Goal: Task Accomplishment & Management: Use online tool/utility

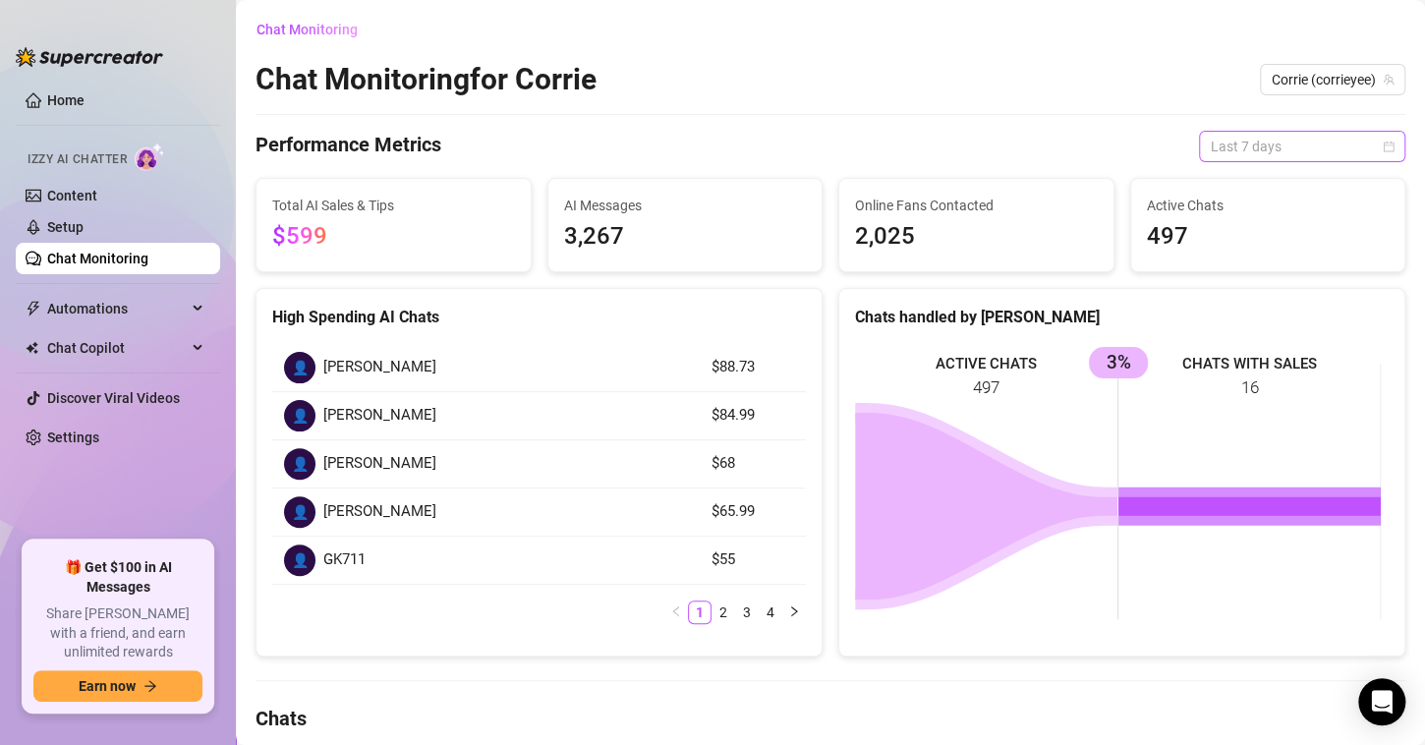
click at [1281, 145] on span "Last 7 days" at bounding box center [1302, 146] width 183 height 29
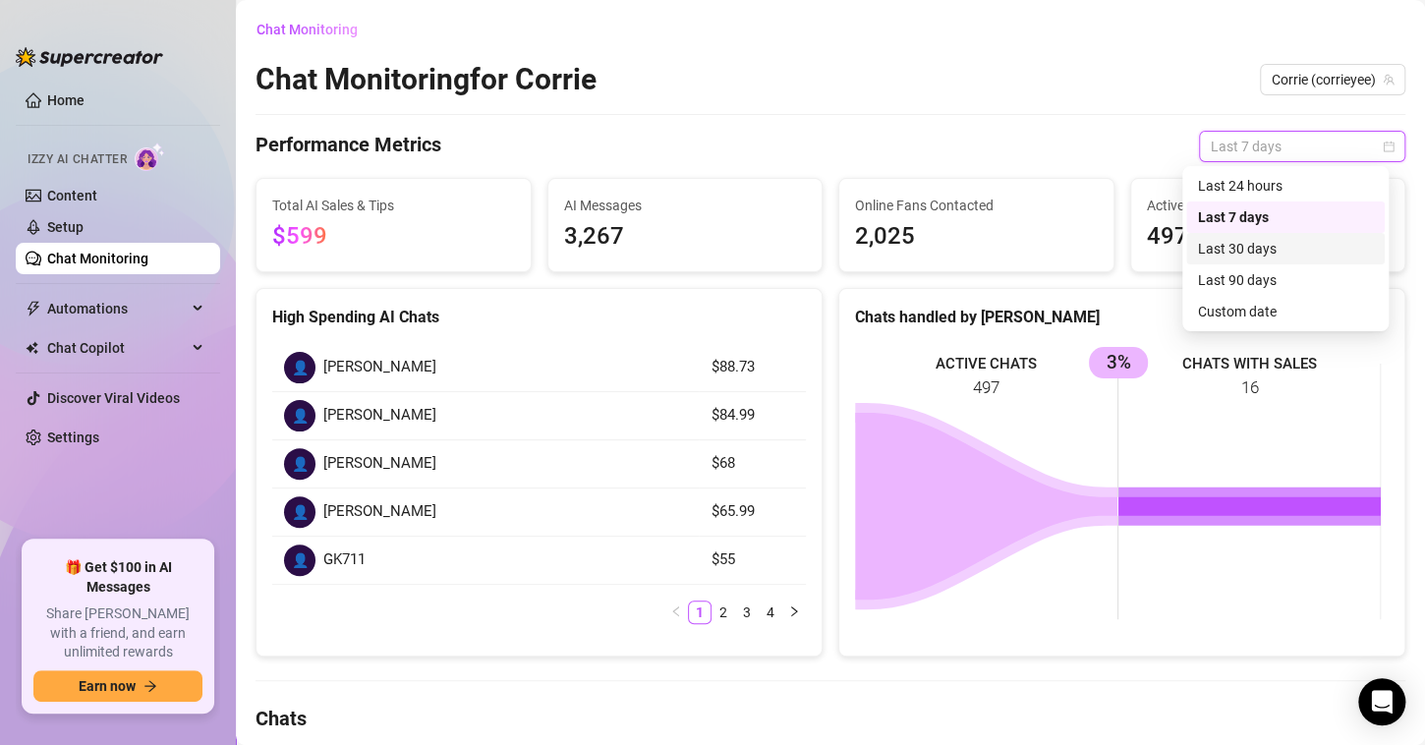
click at [1260, 248] on div "Last 30 days" at bounding box center [1285, 249] width 175 height 22
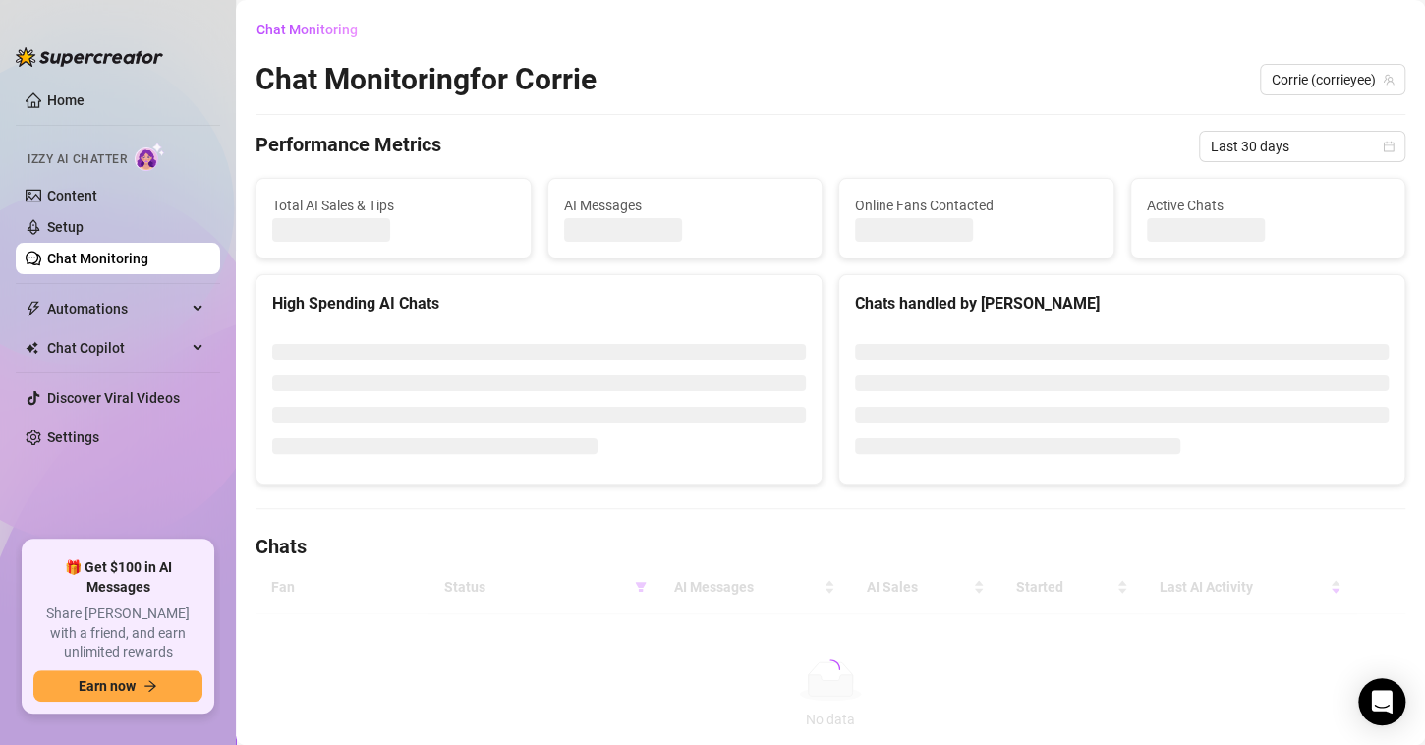
click at [882, 107] on div "Chat Monitoring Chat Monitoring for [PERSON_NAME] (corrieyee) Performance Metri…" at bounding box center [831, 396] width 1150 height 765
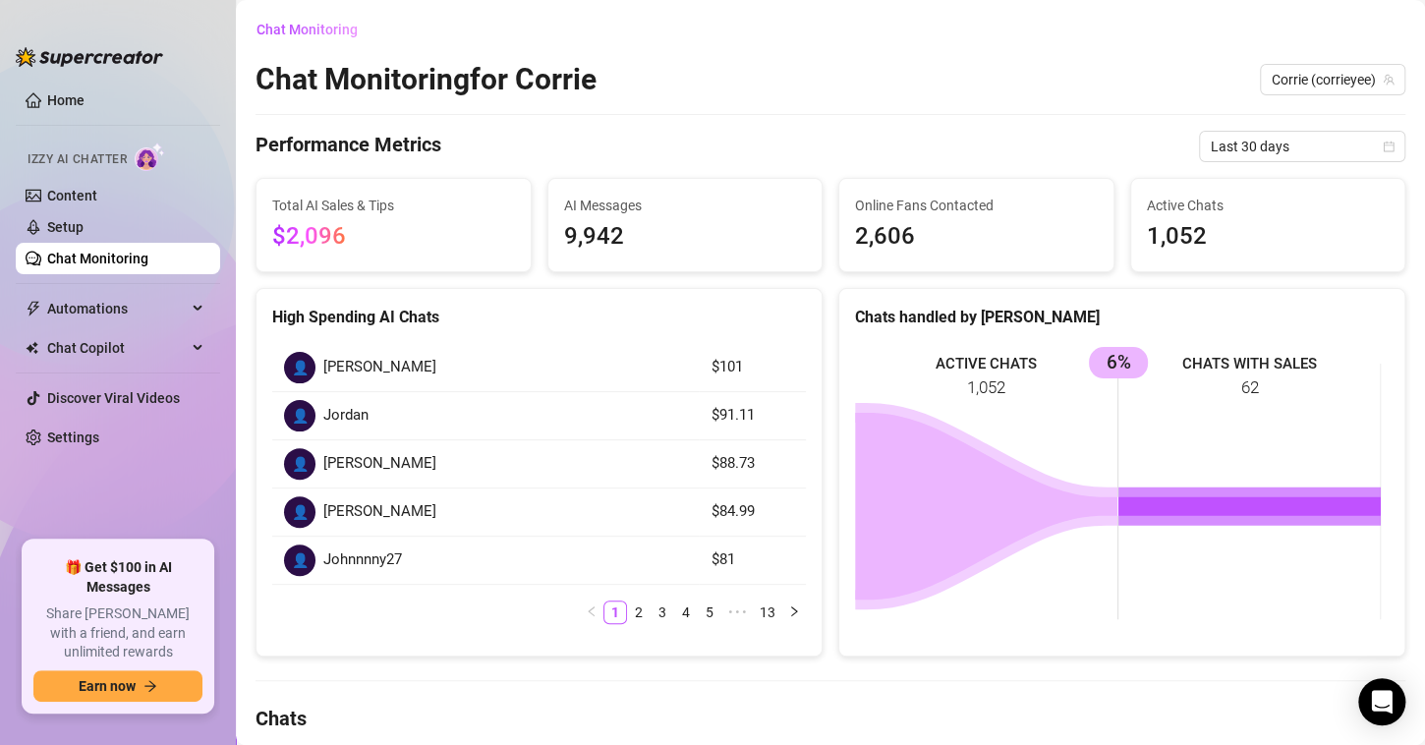
click at [1337, 76] on span "Corrie (corrieyee)" at bounding box center [1333, 79] width 122 height 29
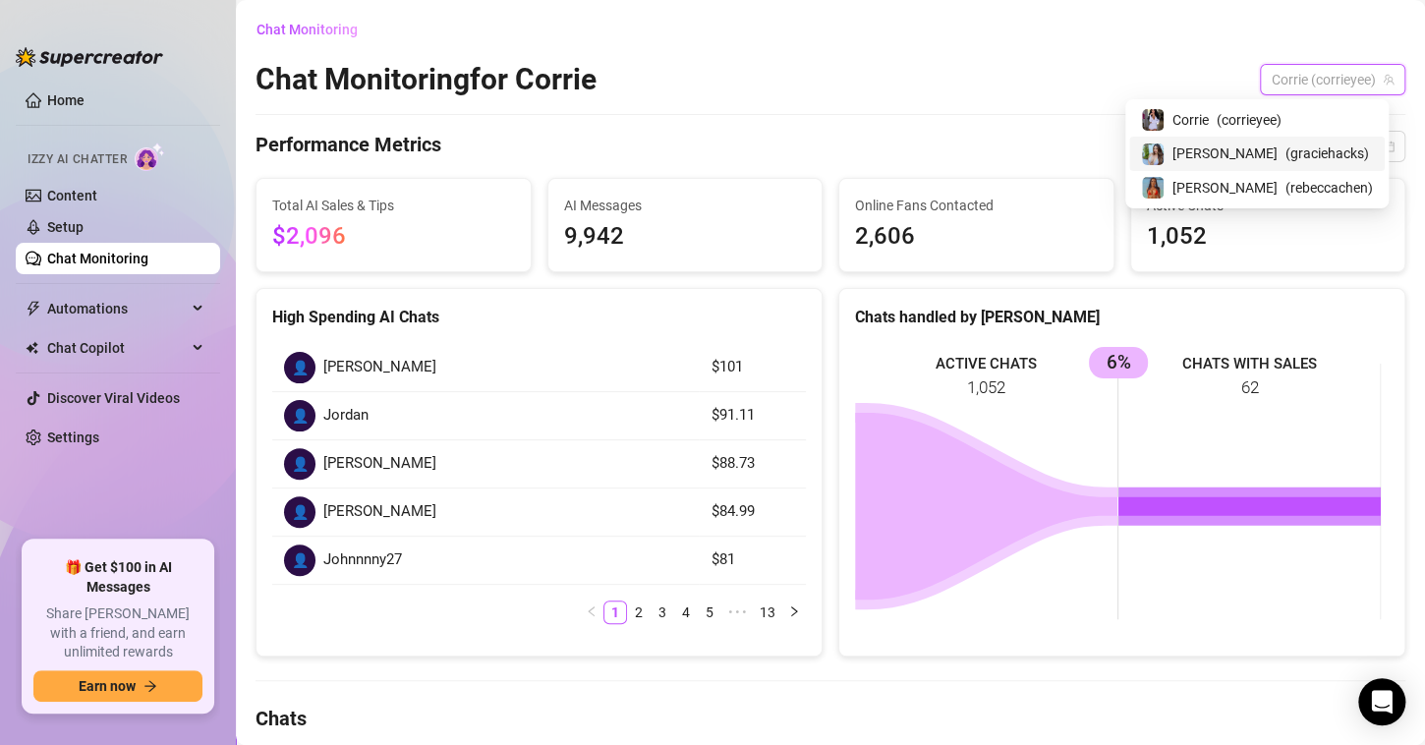
click at [1292, 153] on span "( graciehacks )" at bounding box center [1327, 154] width 84 height 22
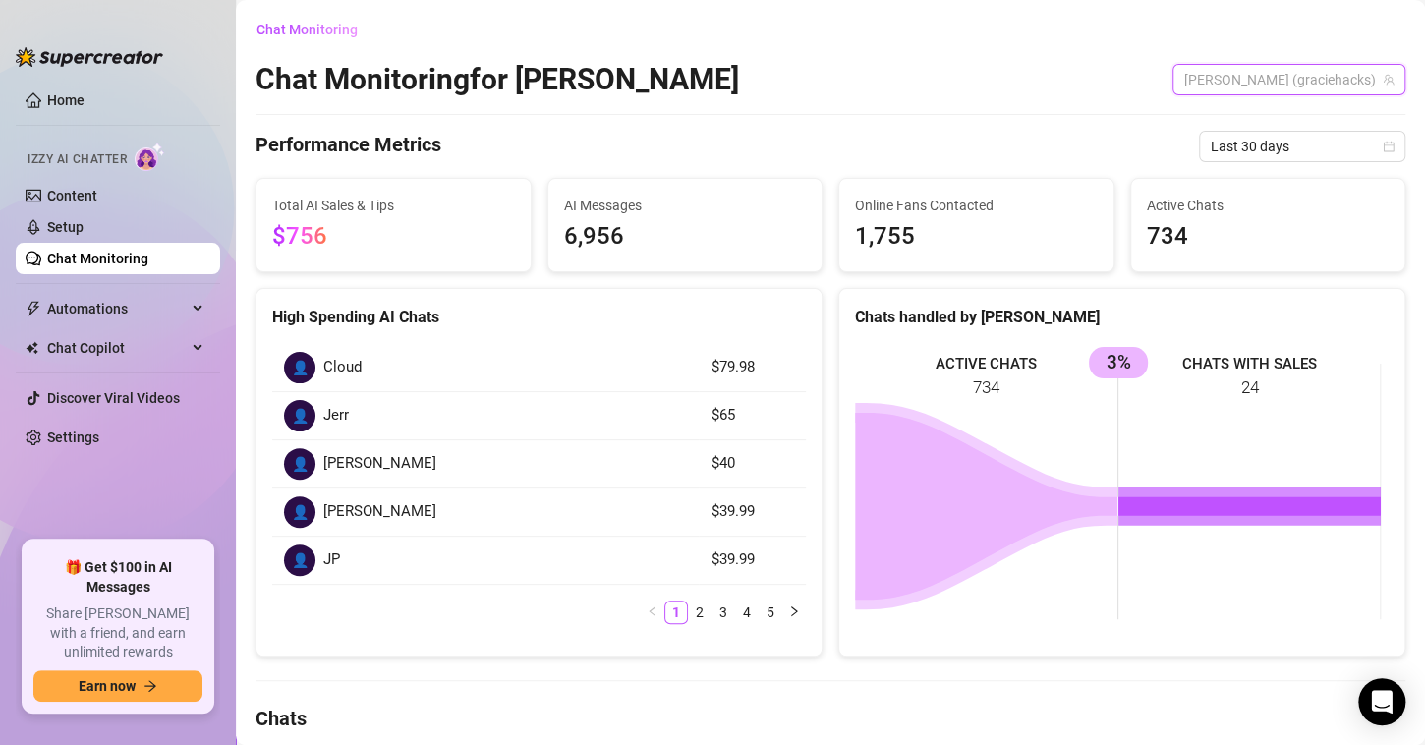
click at [1294, 77] on span "[PERSON_NAME] (graciehacks)" at bounding box center [1288, 79] width 209 height 29
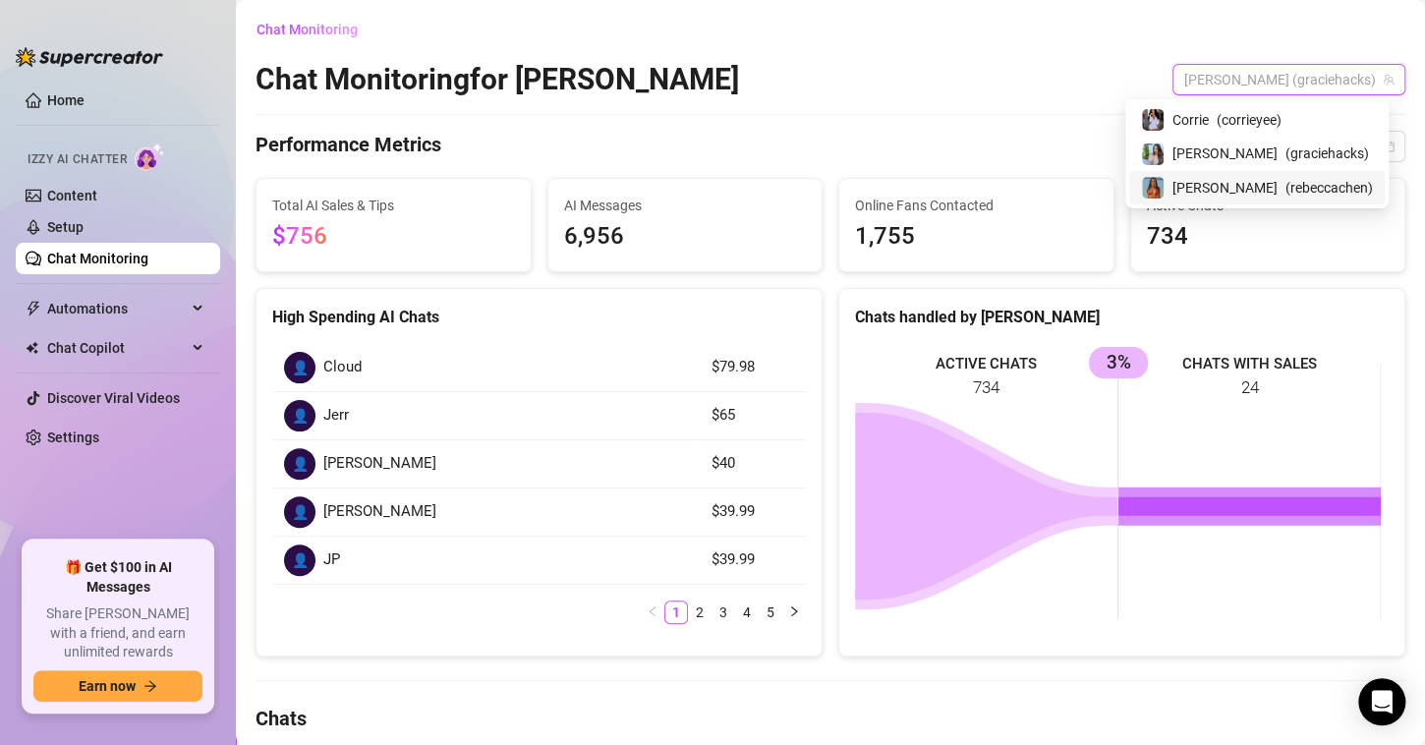
click at [1285, 187] on span "( [PERSON_NAME] )" at bounding box center [1328, 188] width 87 height 22
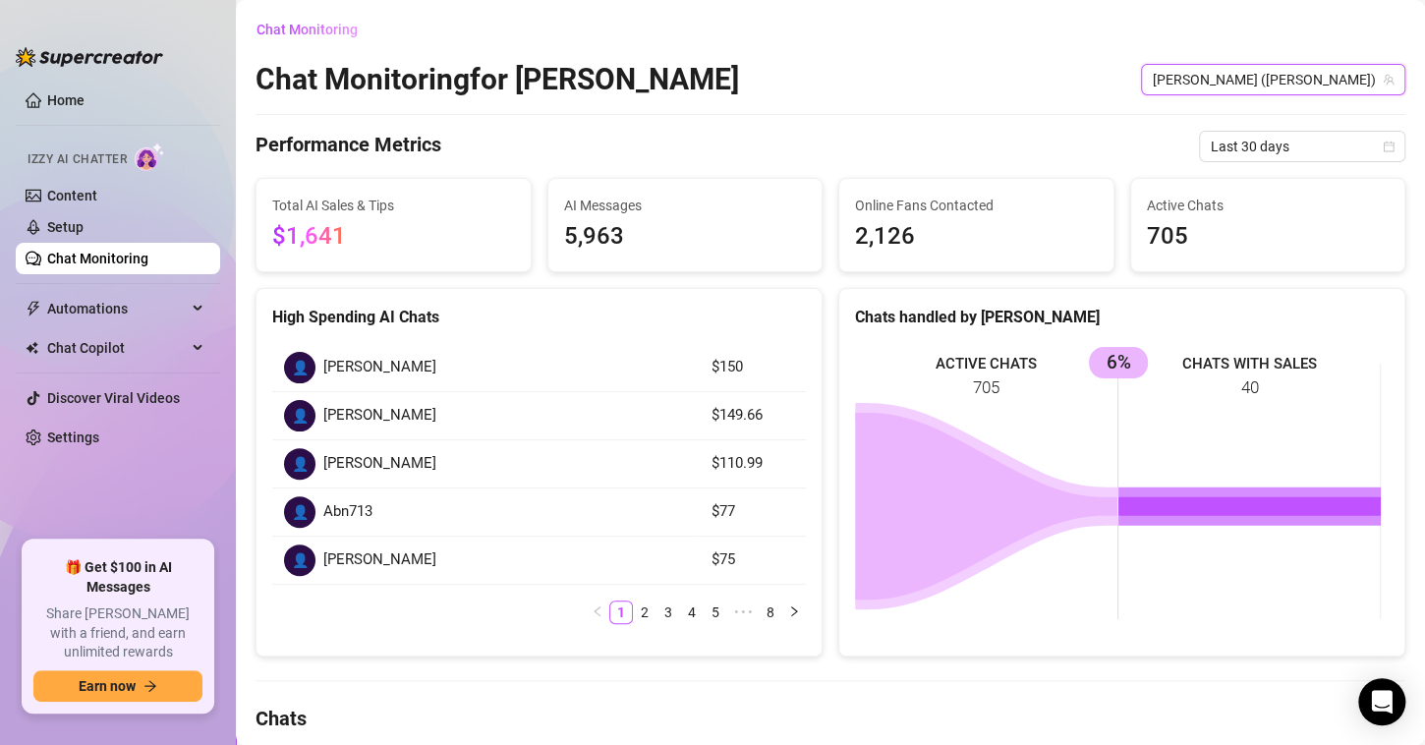
click at [1275, 87] on span "[PERSON_NAME] ([PERSON_NAME])" at bounding box center [1273, 79] width 241 height 29
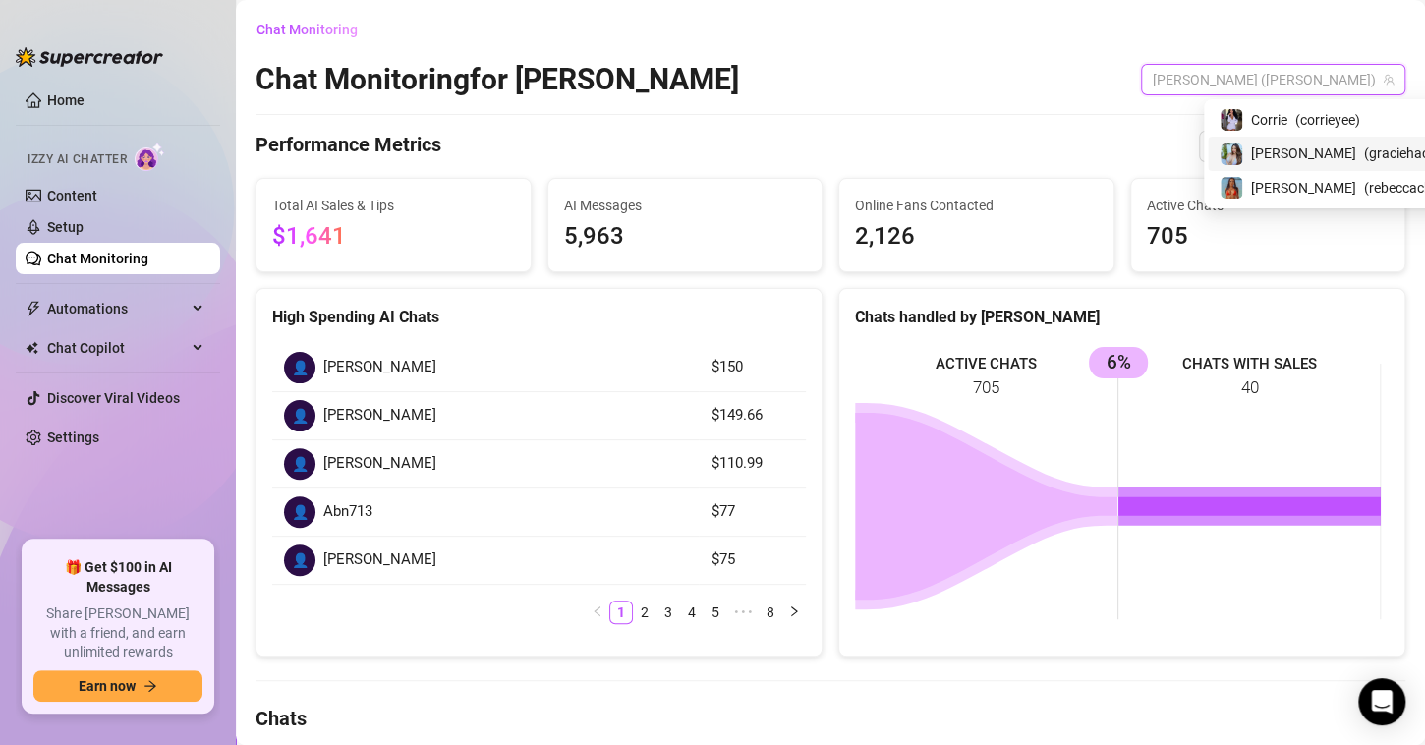
click at [1260, 162] on span "[PERSON_NAME]" at bounding box center [1303, 154] width 105 height 22
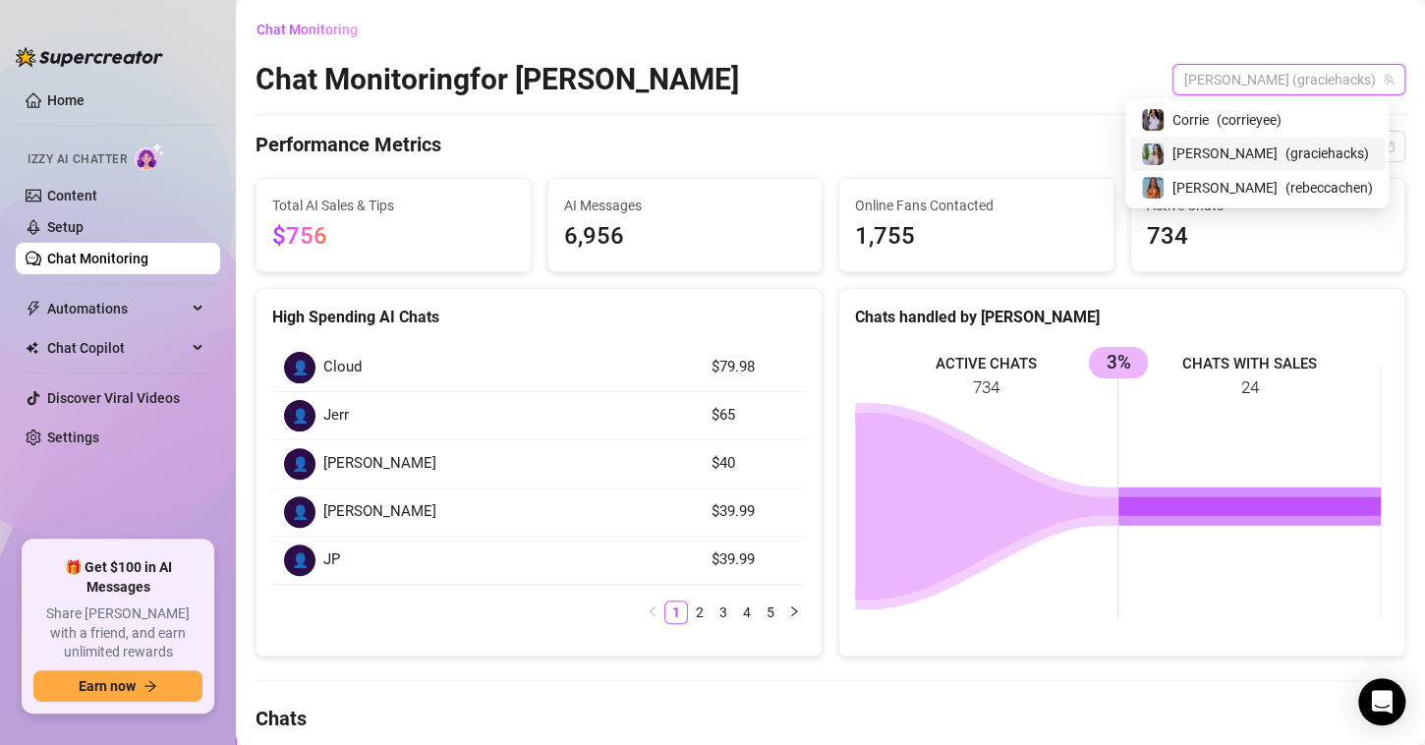
click at [1336, 88] on span "[PERSON_NAME] (graciehacks)" at bounding box center [1288, 79] width 209 height 29
click at [1285, 192] on span "( [PERSON_NAME] )" at bounding box center [1328, 188] width 87 height 22
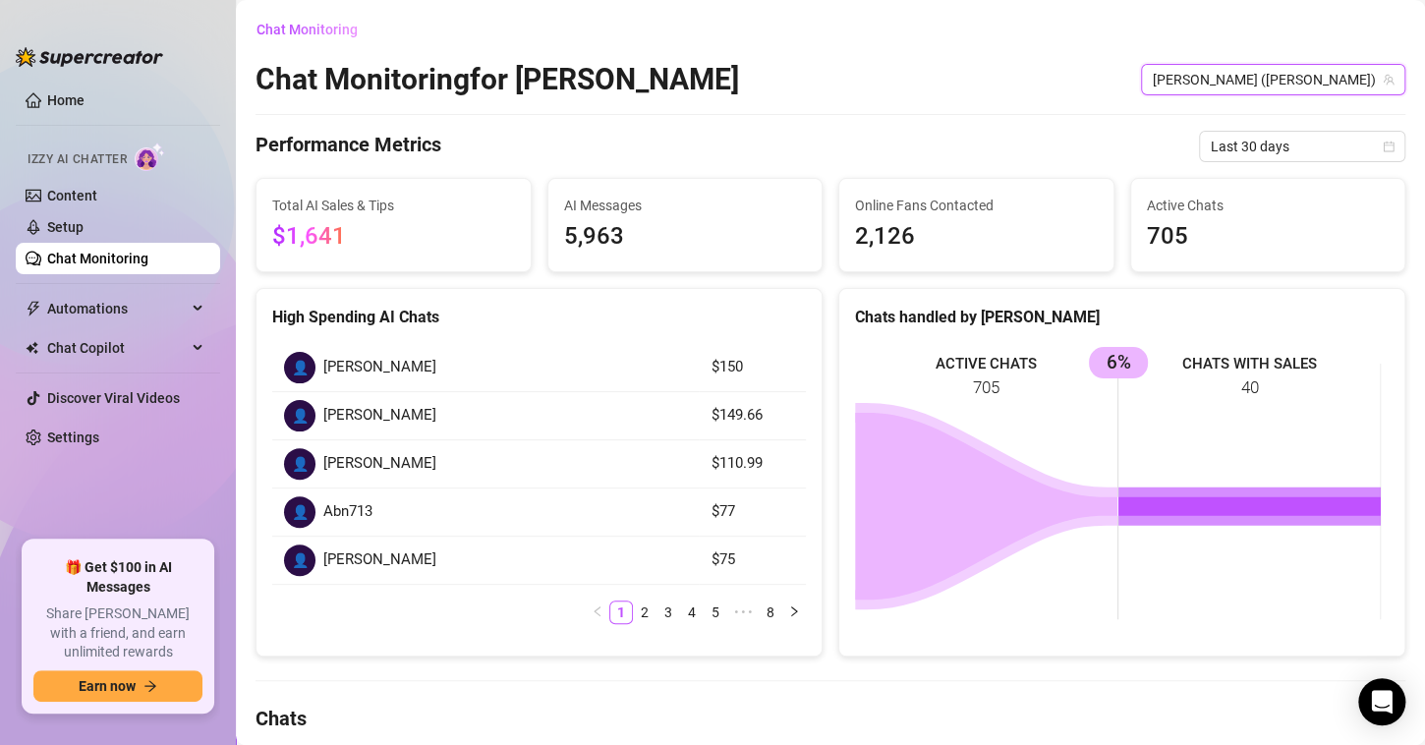
click at [1328, 72] on span "[PERSON_NAME] ([PERSON_NAME])" at bounding box center [1273, 79] width 241 height 29
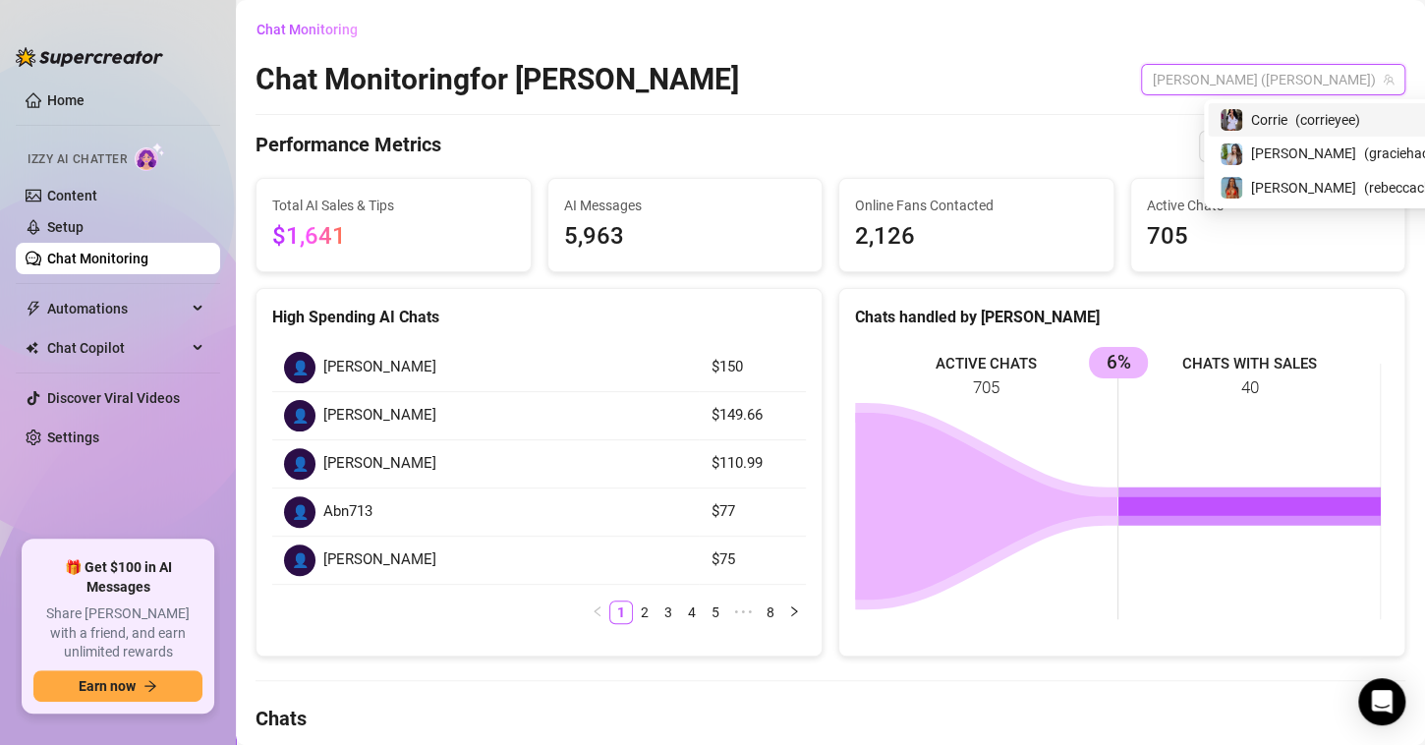
click at [1317, 112] on span "( corrieyee )" at bounding box center [1327, 120] width 65 height 22
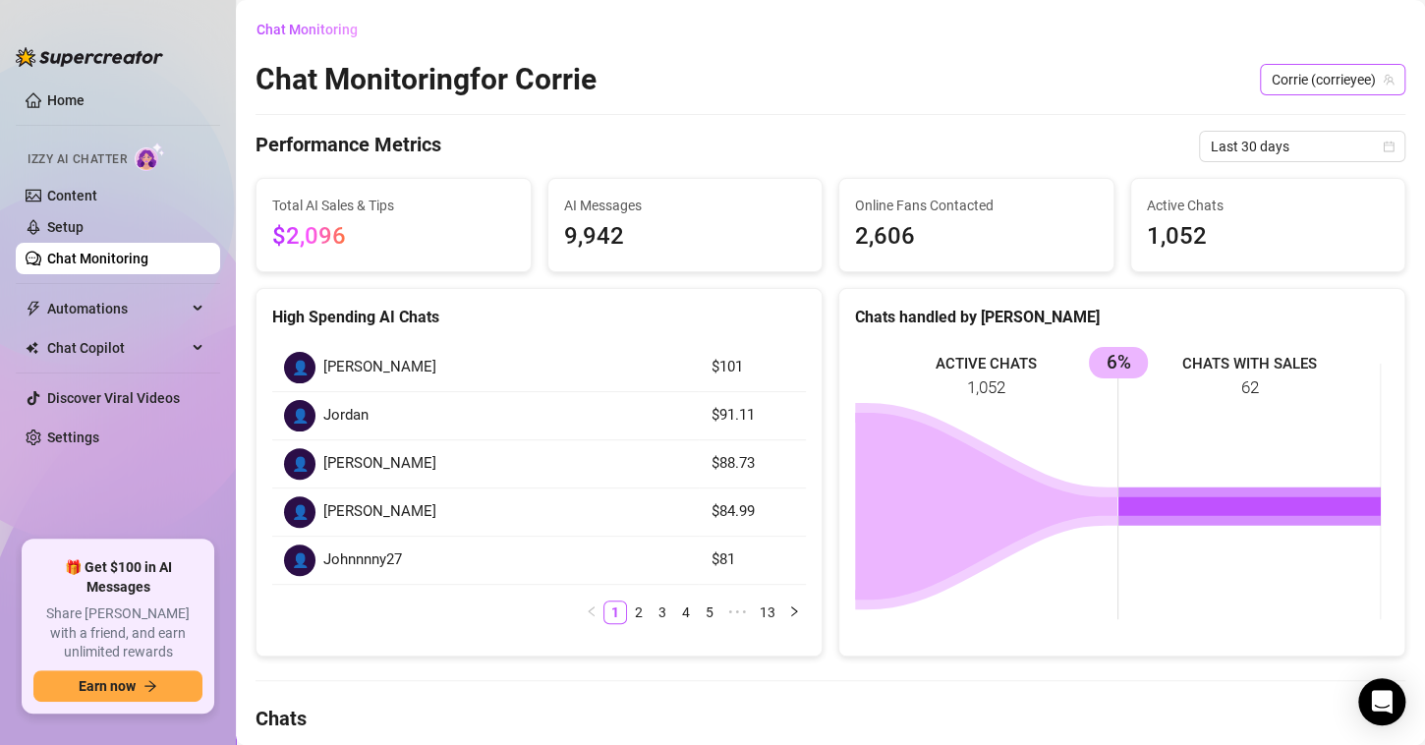
click at [1283, 74] on span "Corrie (corrieyee)" at bounding box center [1333, 79] width 122 height 29
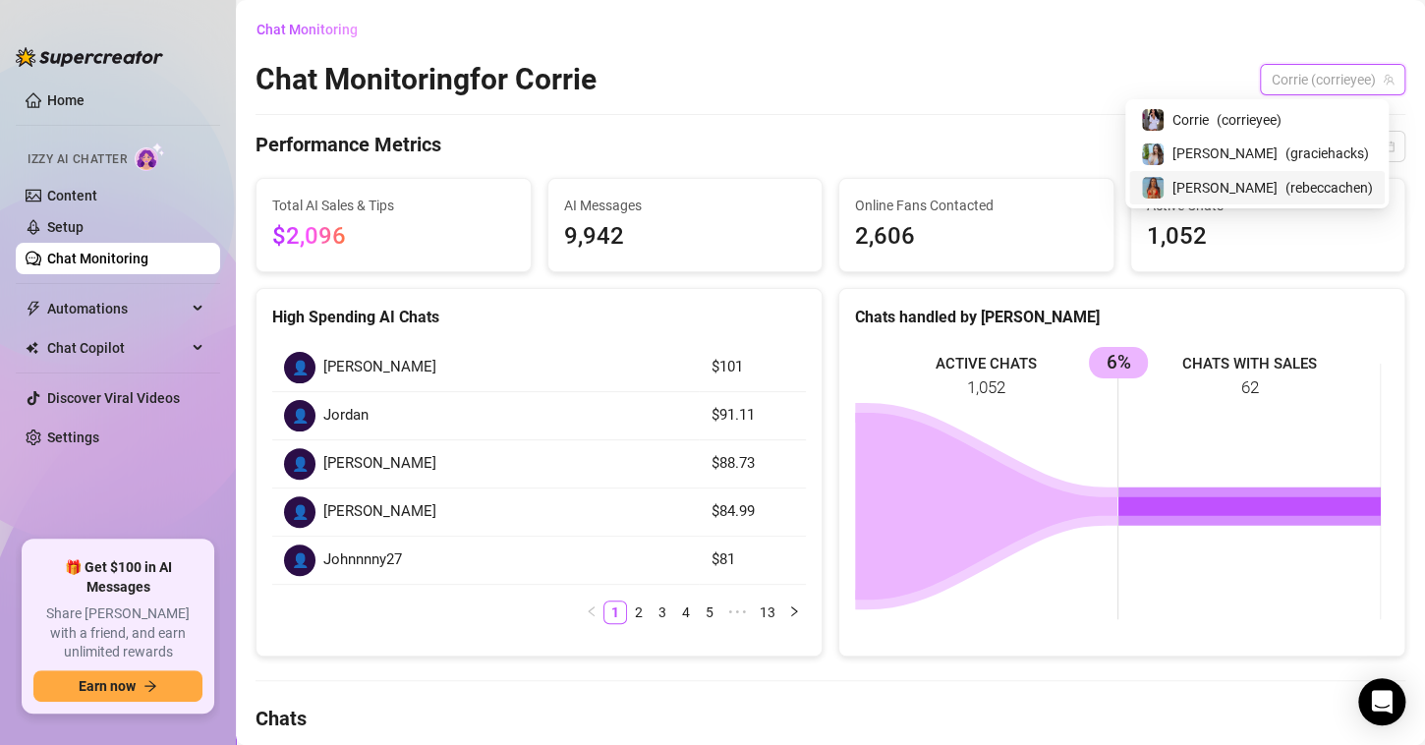
click at [1264, 184] on span "[PERSON_NAME]" at bounding box center [1224, 188] width 105 height 22
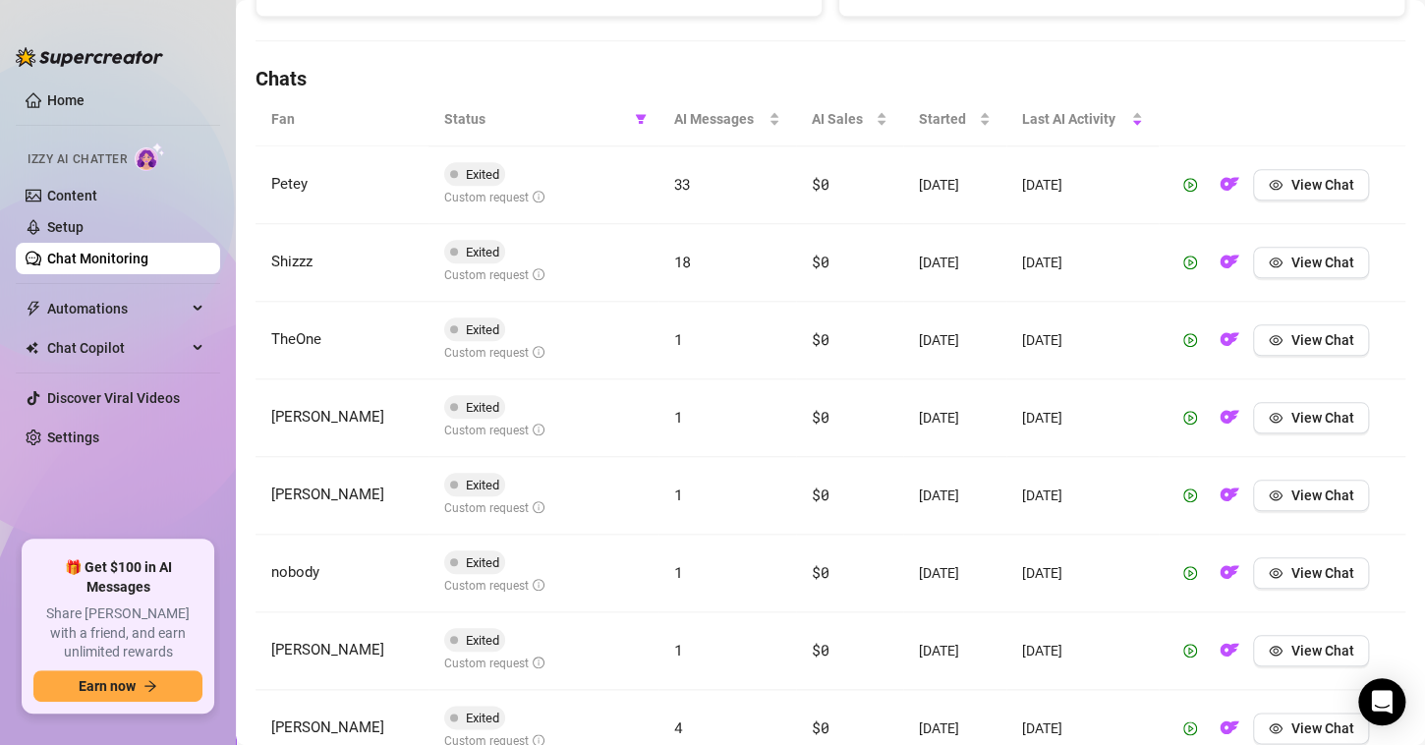
scroll to position [247, 0]
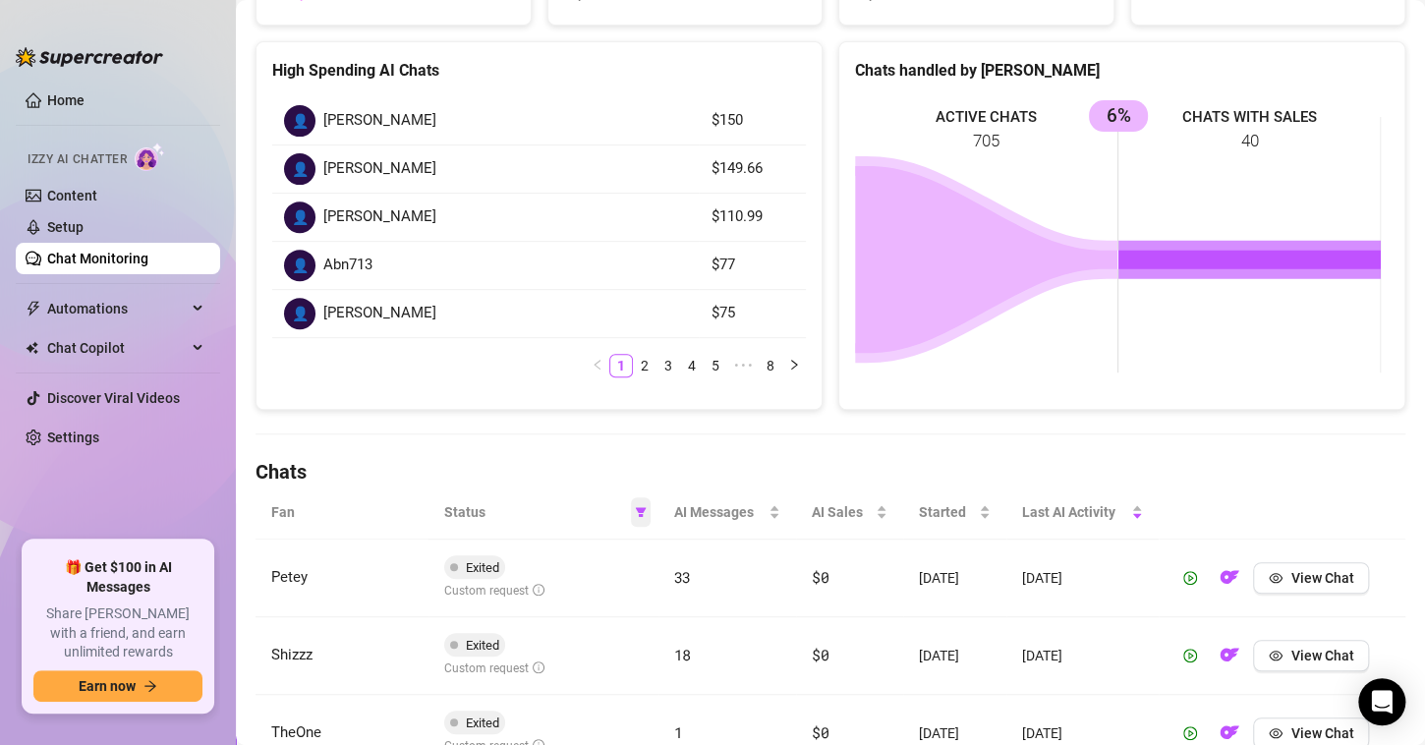
click at [631, 511] on span at bounding box center [641, 511] width 20 height 29
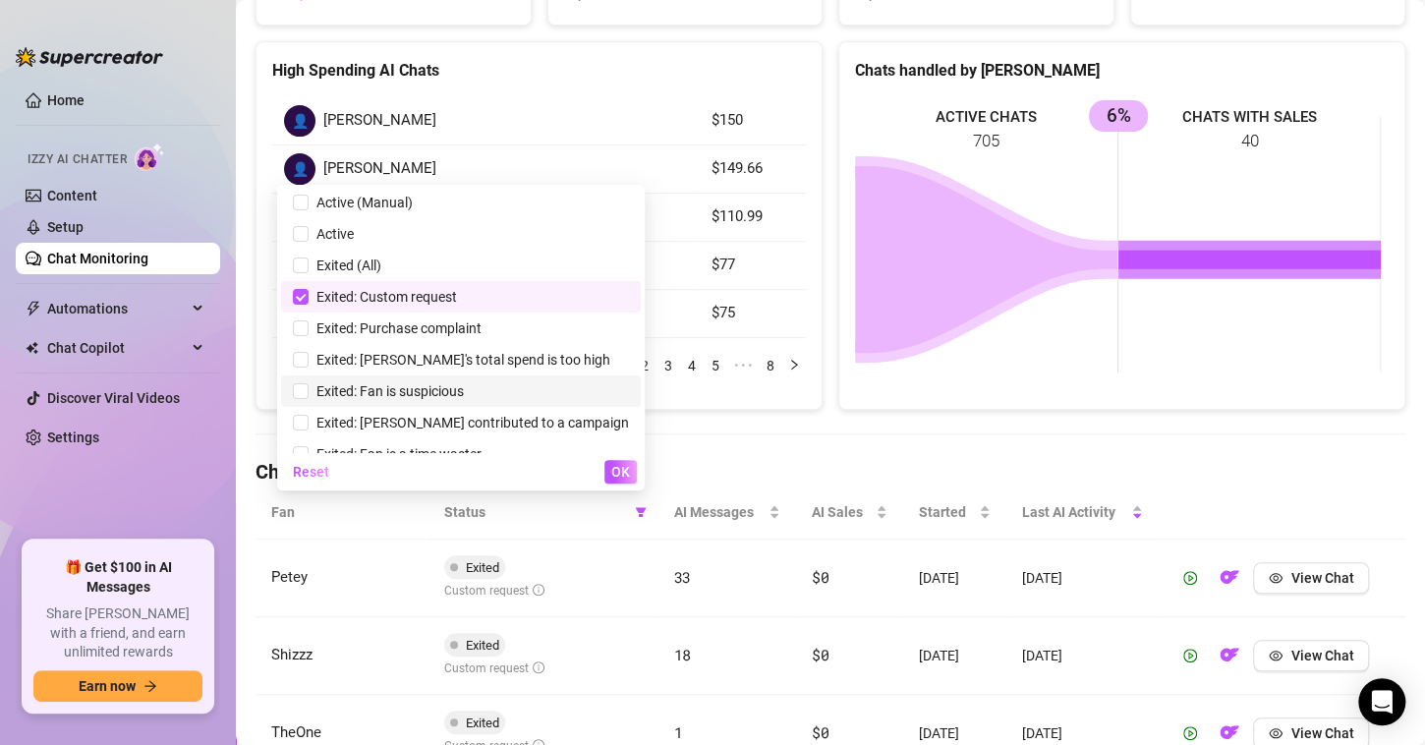
scroll to position [118, 0]
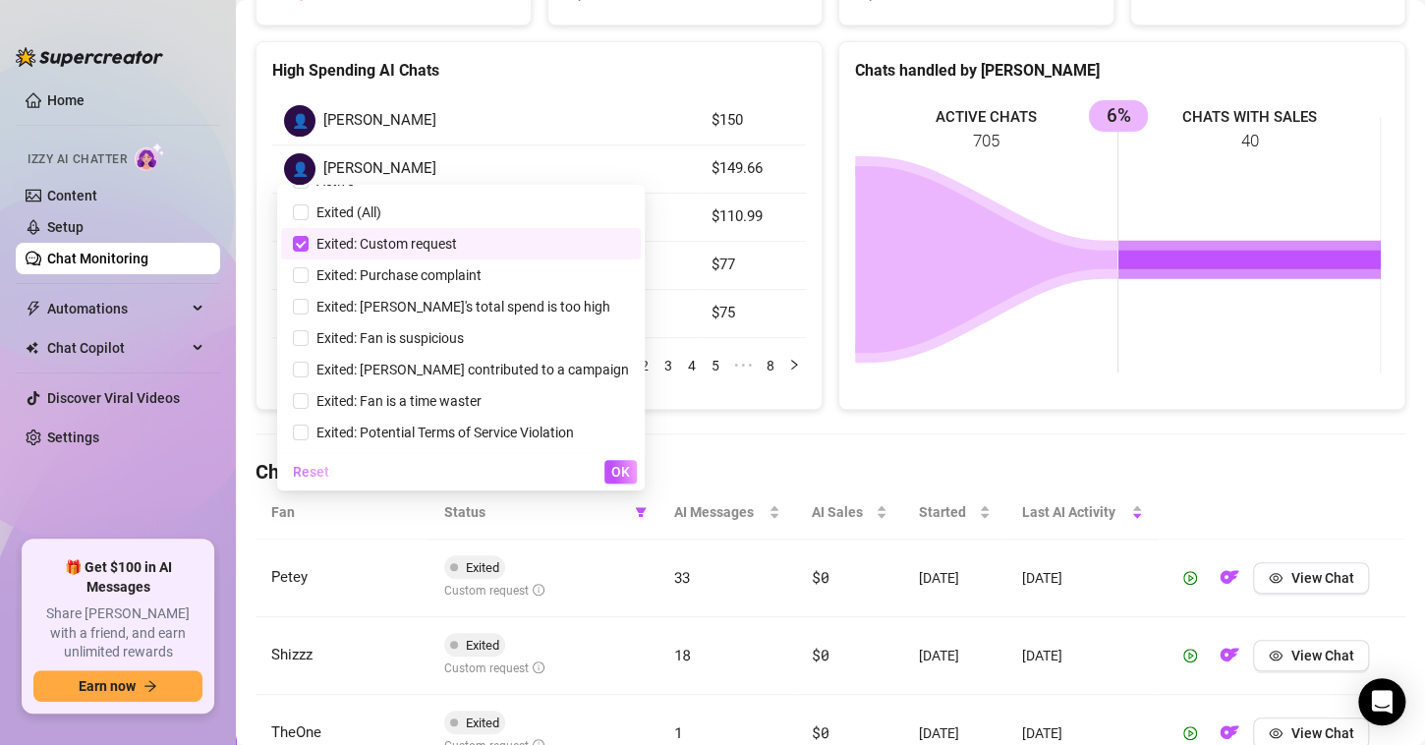
click at [329, 471] on span "Reset" at bounding box center [311, 472] width 36 height 16
checkbox input "false"
click at [623, 472] on span "OK" at bounding box center [620, 472] width 19 height 16
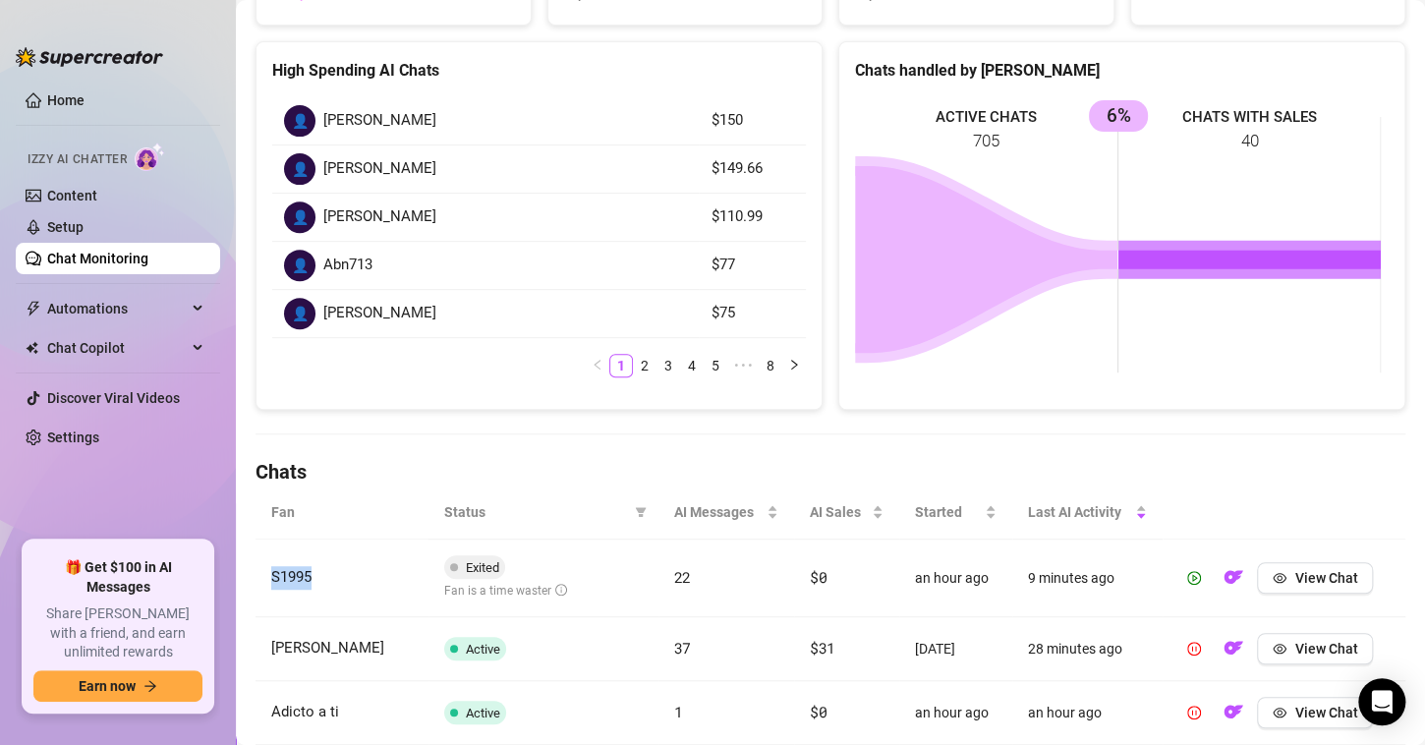
drag, startPoint x: 341, startPoint y: 568, endPoint x: 263, endPoint y: 571, distance: 77.7
click at [263, 571] on td "S1995" at bounding box center [342, 579] width 173 height 78
copy span "S1995"
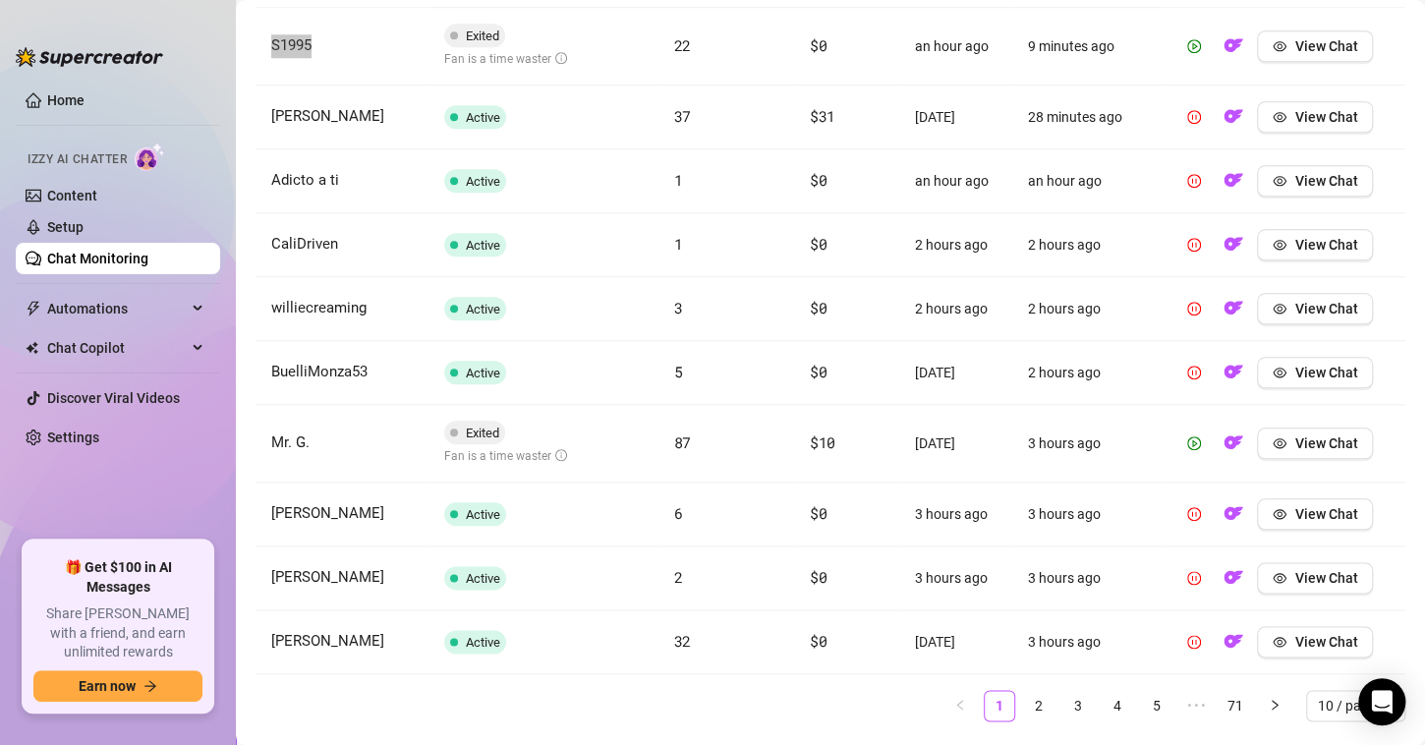
scroll to position [825, 0]
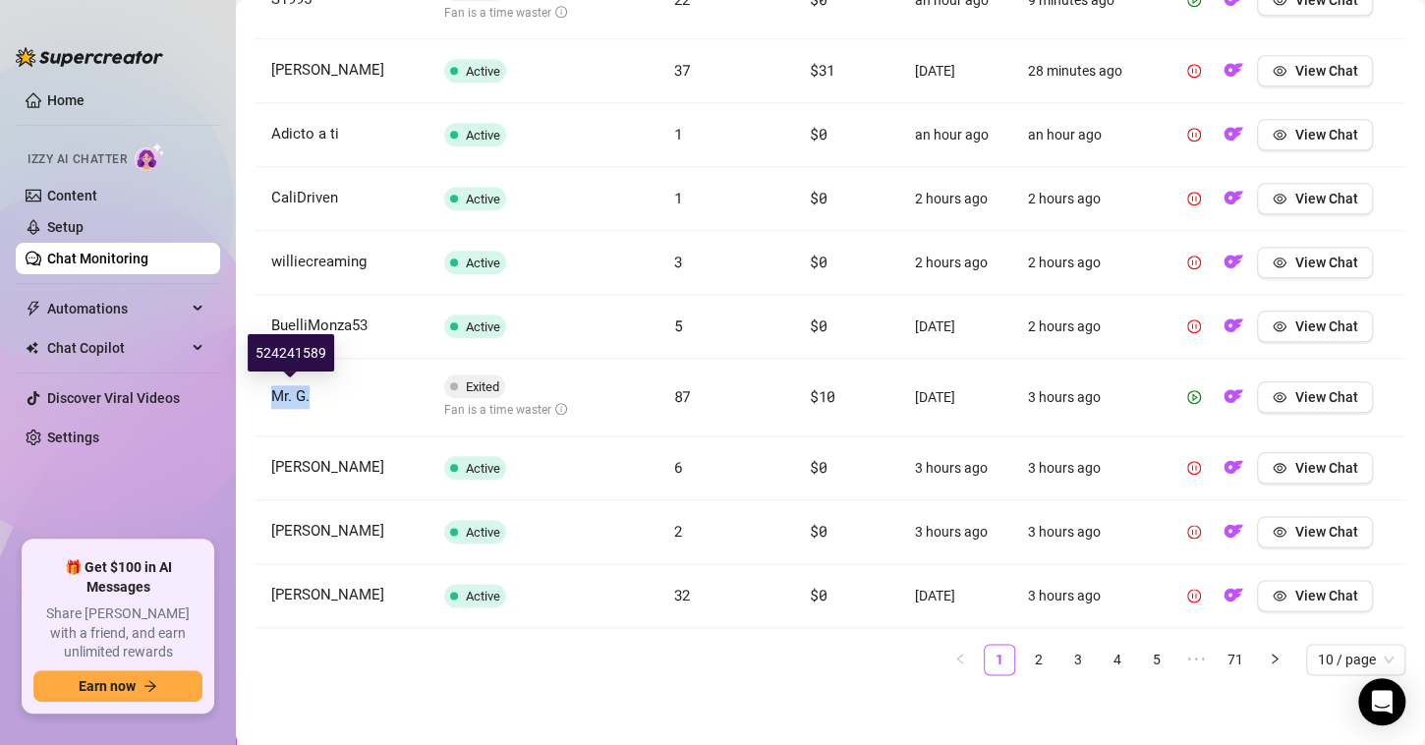
drag, startPoint x: 321, startPoint y: 394, endPoint x: 260, endPoint y: 387, distance: 61.3
click at [260, 387] on td "Mr. G." at bounding box center [342, 398] width 173 height 78
copy span "Mr. G."
click at [1024, 653] on link "2" at bounding box center [1038, 659] width 29 height 29
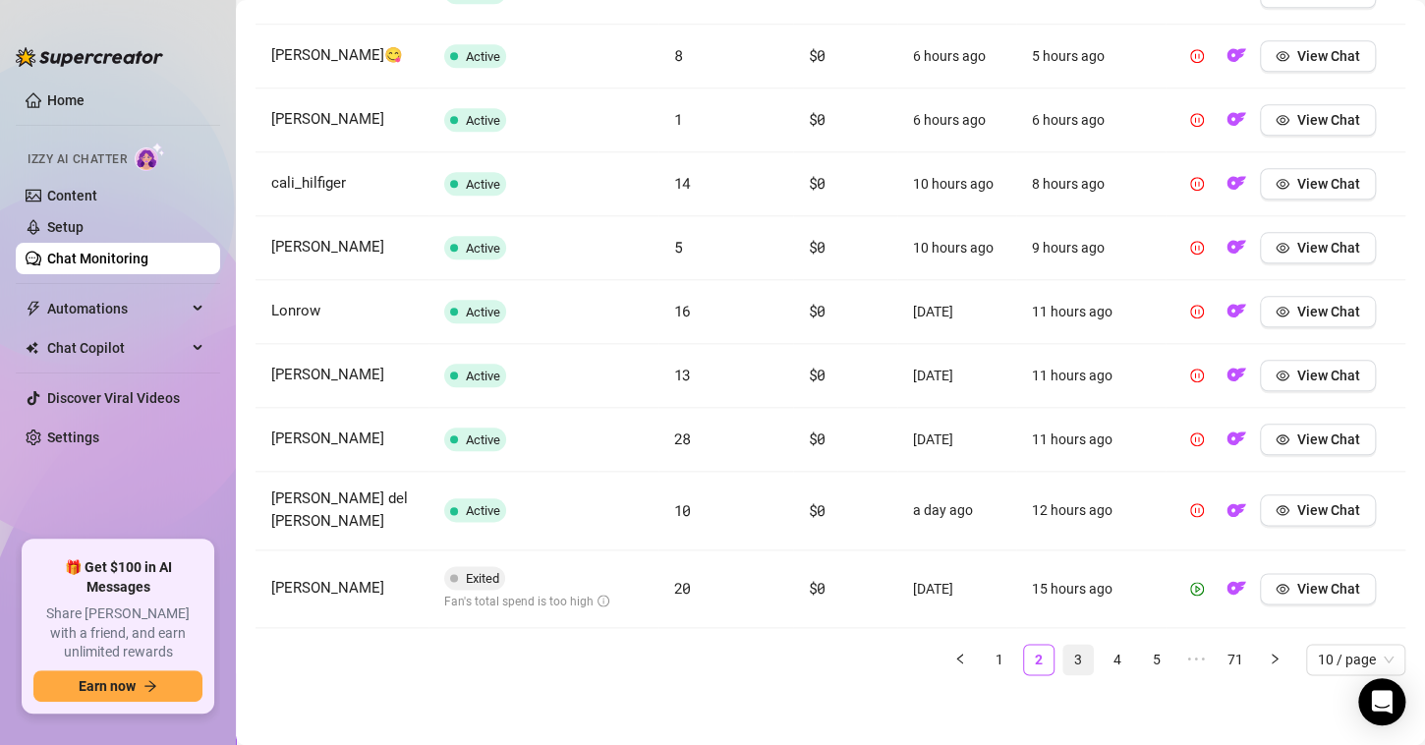
click at [1063, 657] on link "3" at bounding box center [1077, 659] width 29 height 29
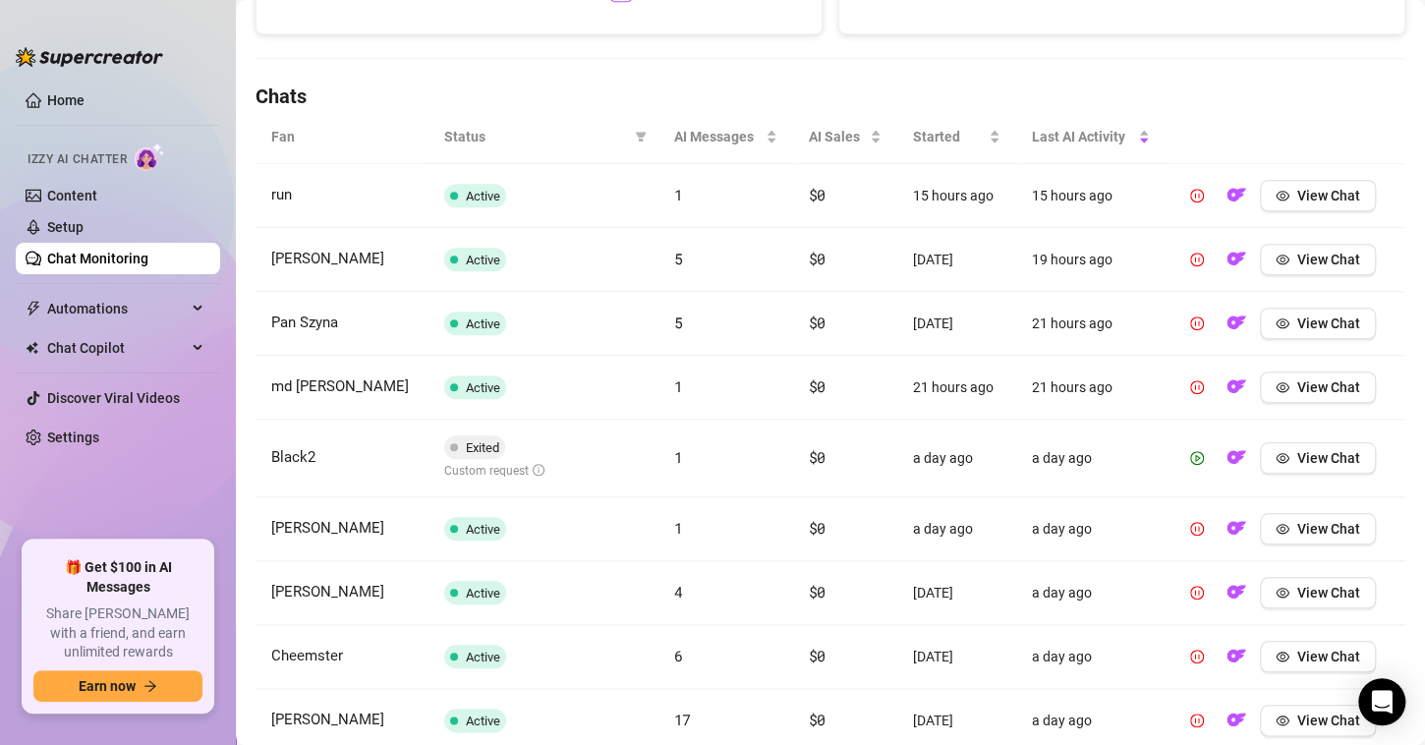
scroll to position [810, 0]
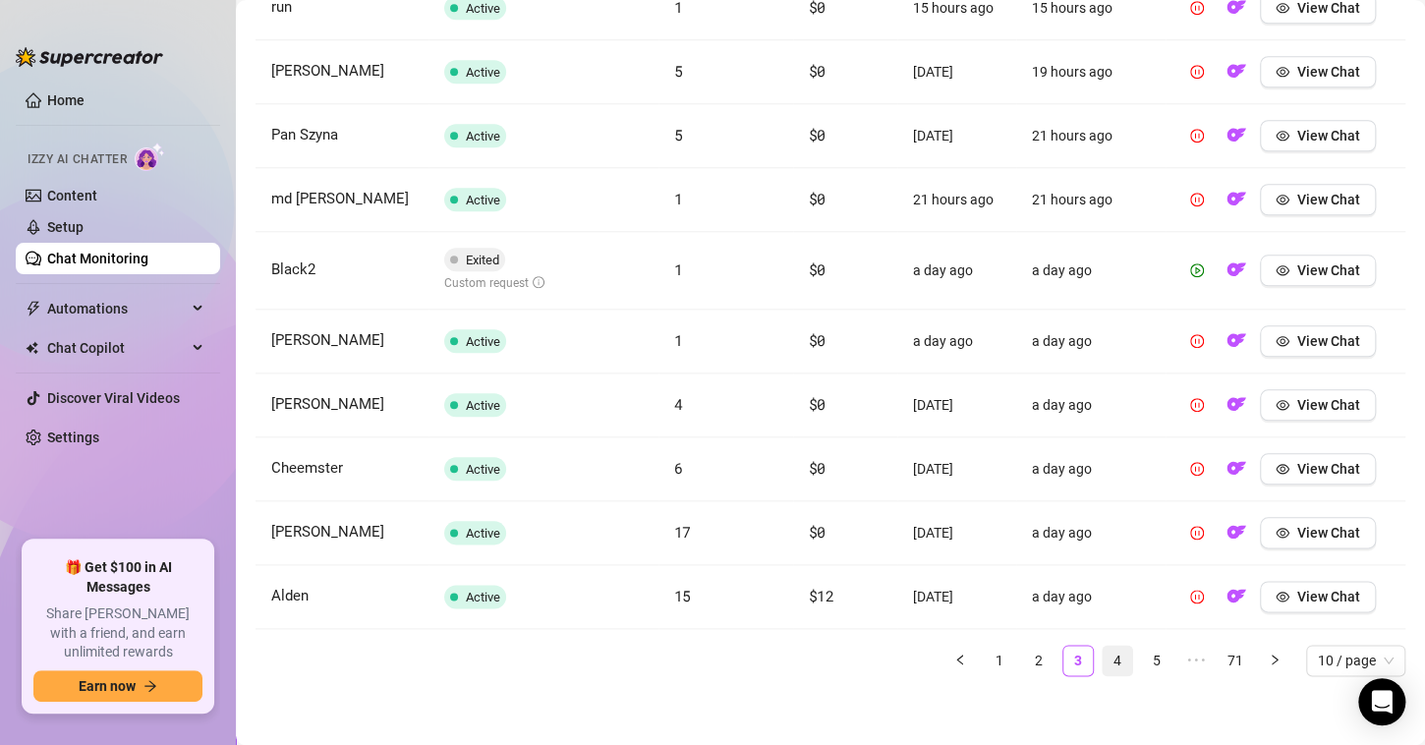
click at [1107, 655] on link "4" at bounding box center [1117, 660] width 29 height 29
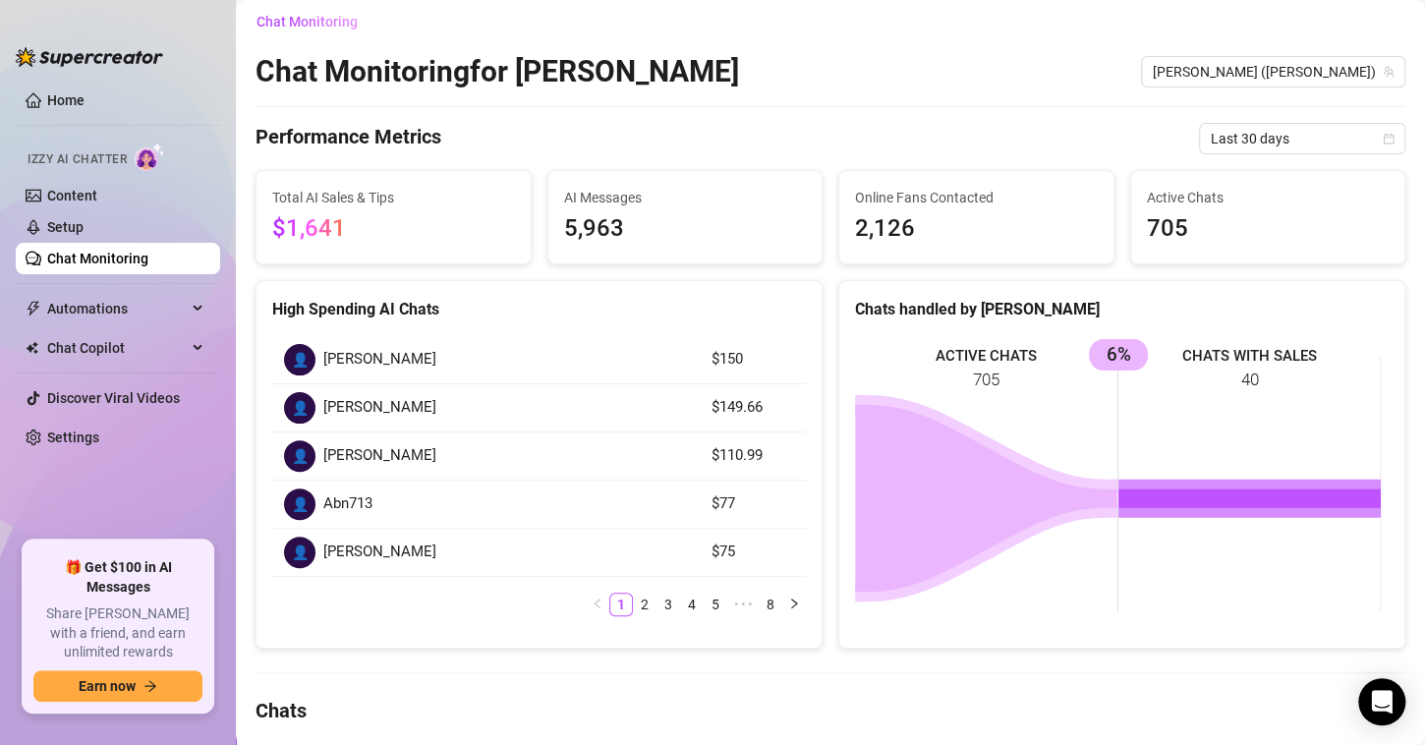
scroll to position [0, 0]
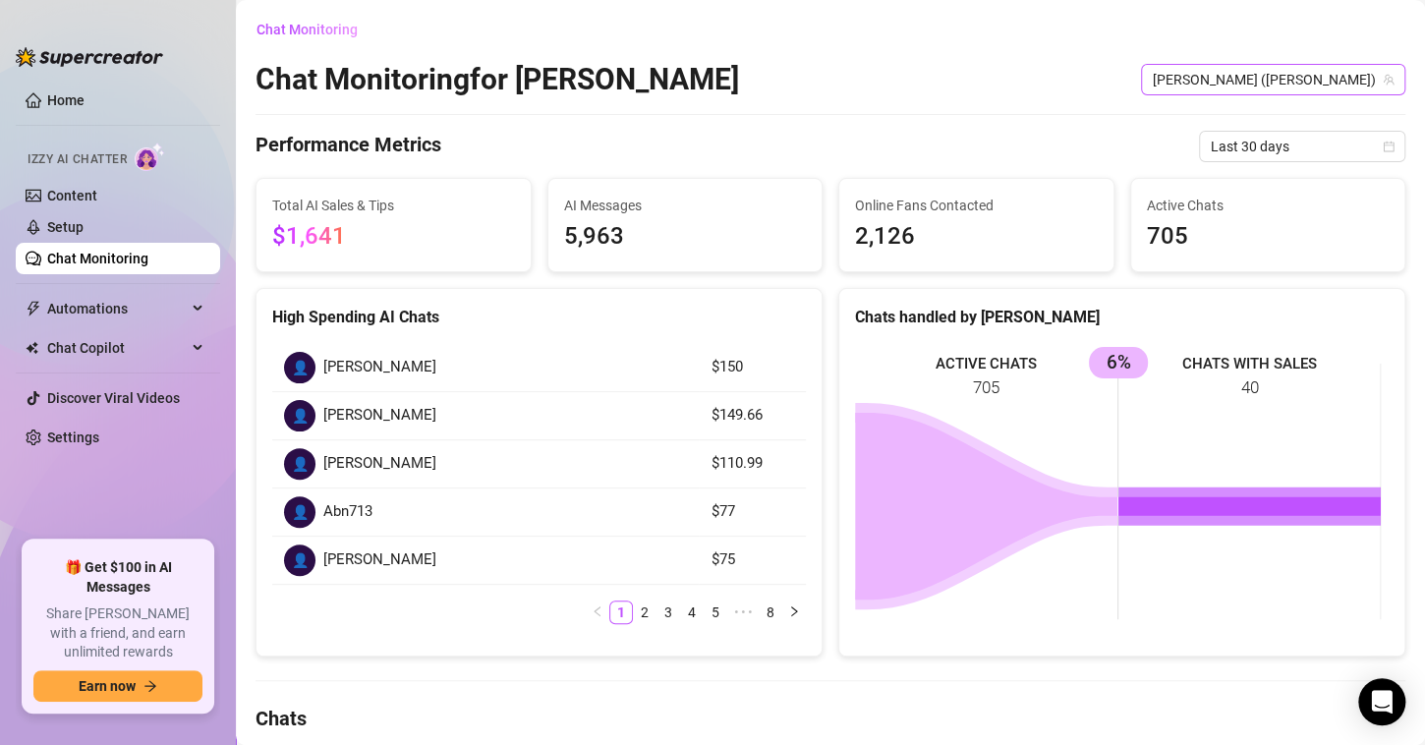
click at [1257, 73] on span "[PERSON_NAME] ([PERSON_NAME])" at bounding box center [1273, 79] width 241 height 29
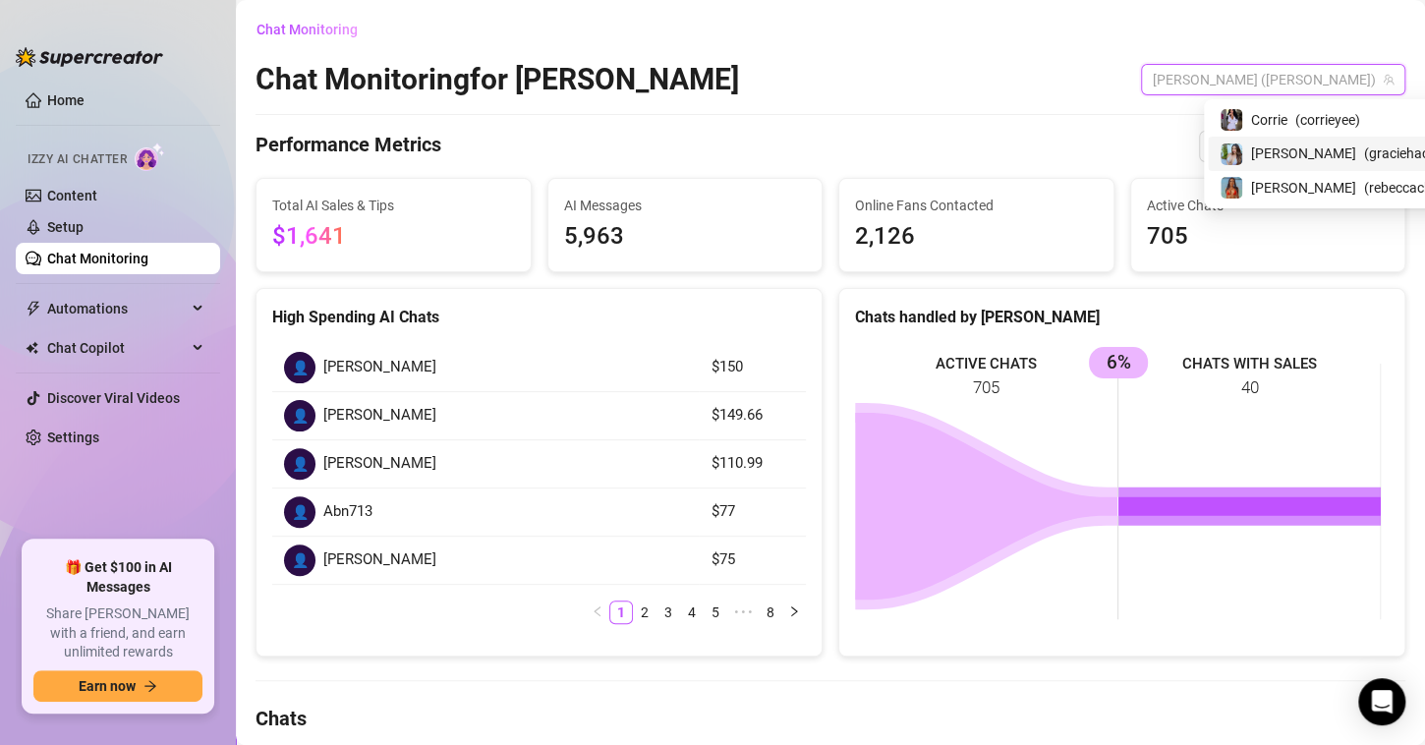
click at [1364, 151] on span "( graciehacks )" at bounding box center [1406, 154] width 84 height 22
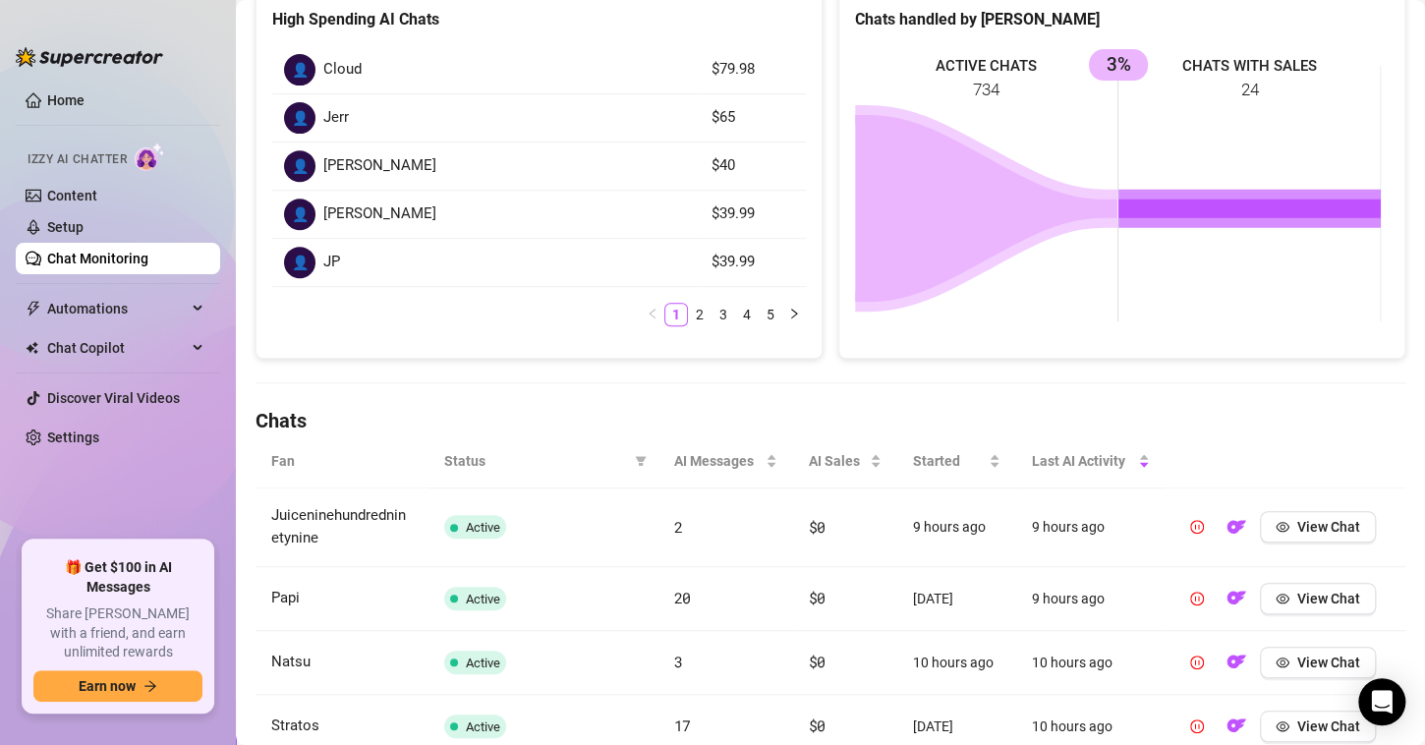
scroll to position [786, 0]
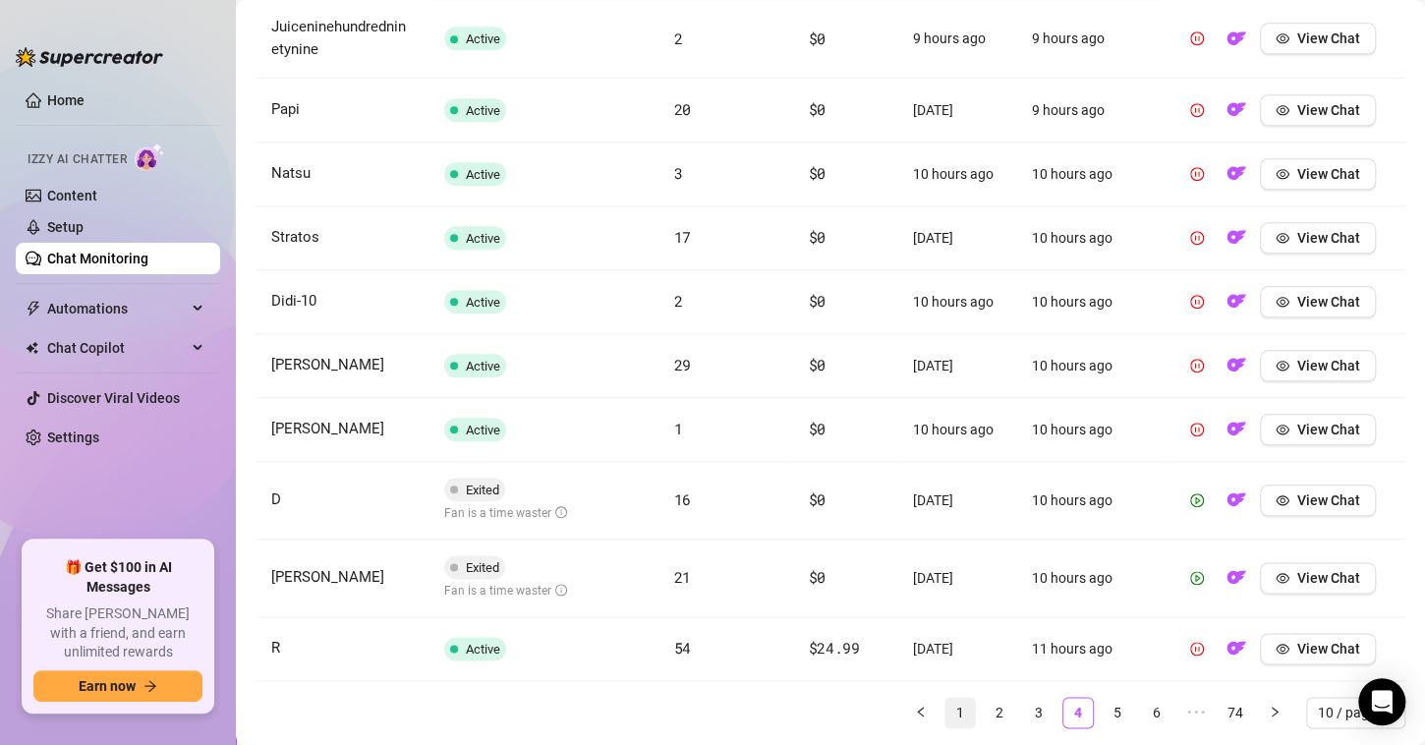
click at [945, 713] on link "1" at bounding box center [959, 712] width 29 height 29
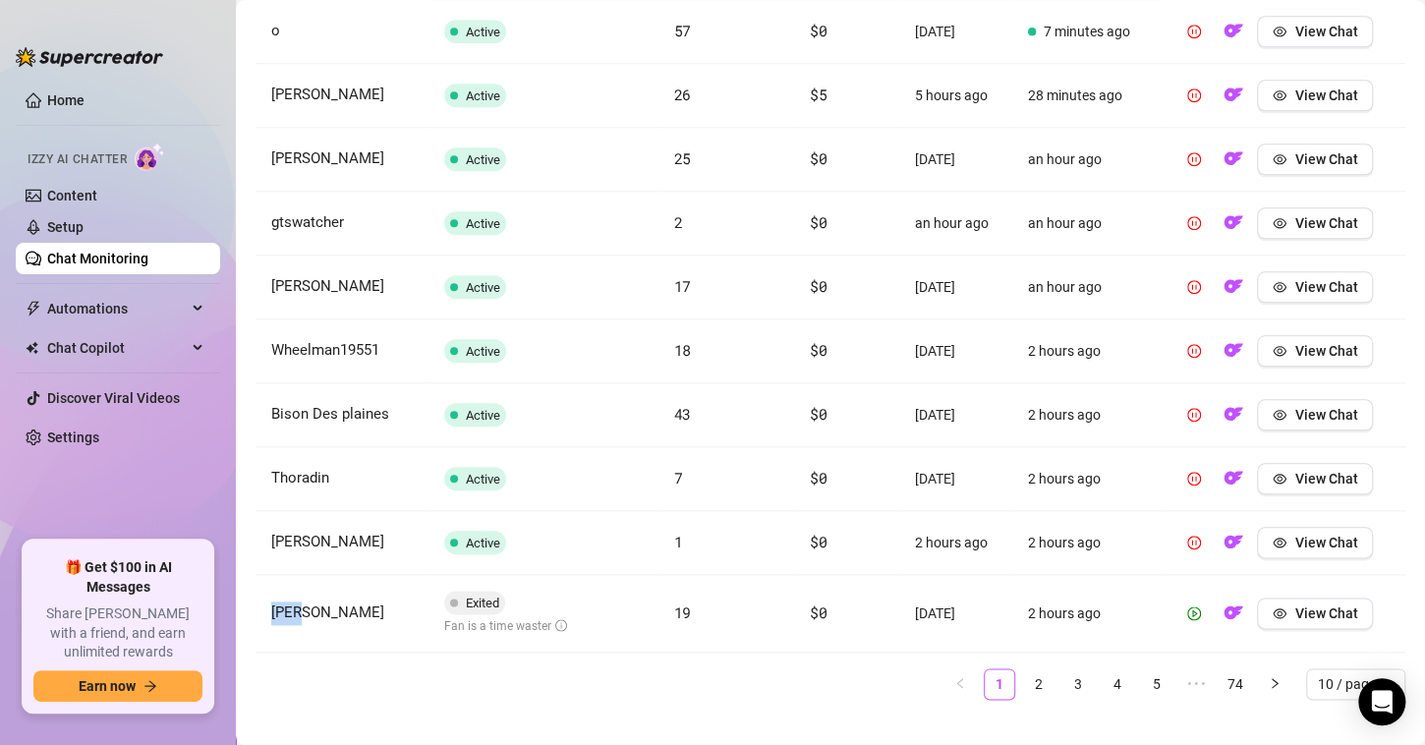
drag, startPoint x: 322, startPoint y: 616, endPoint x: 264, endPoint y: 613, distance: 58.1
click at [264, 613] on td "[PERSON_NAME]" at bounding box center [342, 614] width 173 height 78
copy span "[PERSON_NAME]"
click at [1327, 607] on span "View Chat" at bounding box center [1325, 613] width 63 height 16
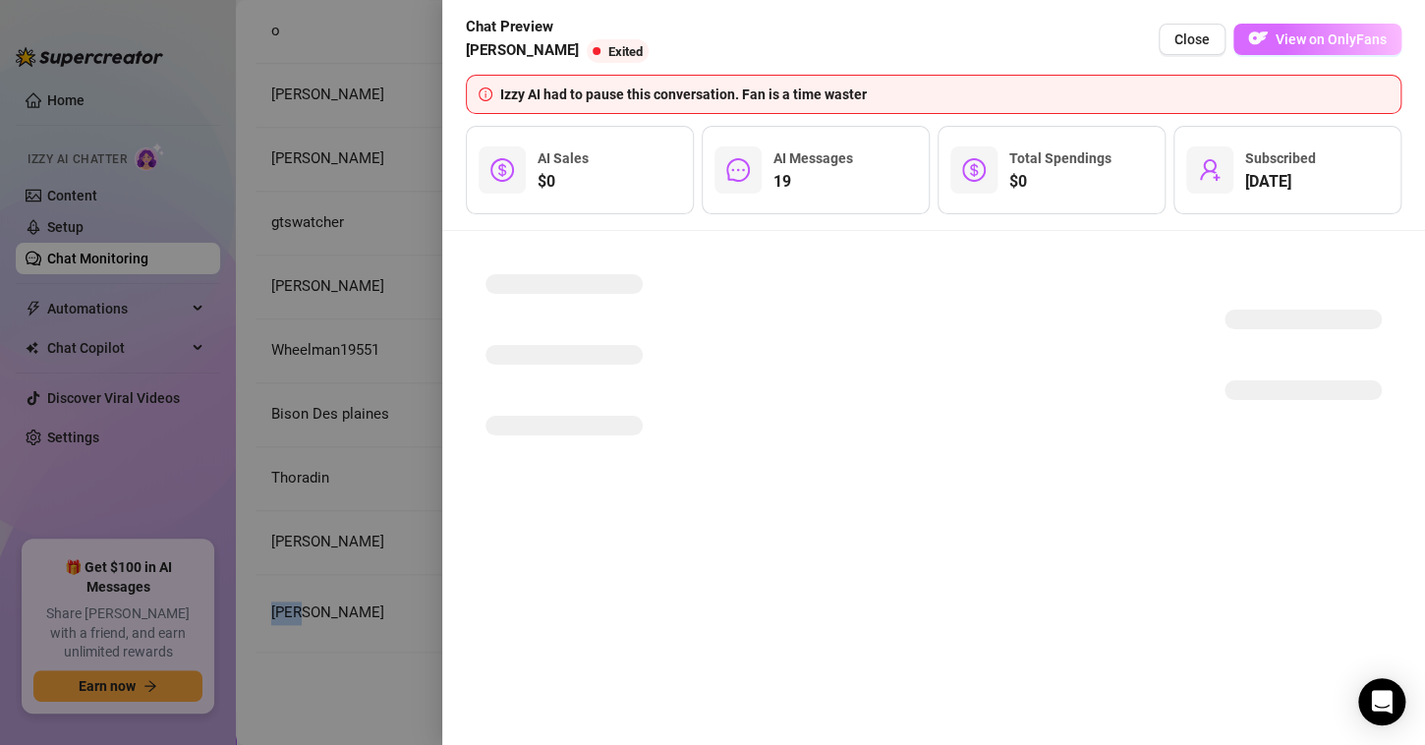
click at [1285, 37] on span "View on OnlyFans" at bounding box center [1331, 39] width 111 height 16
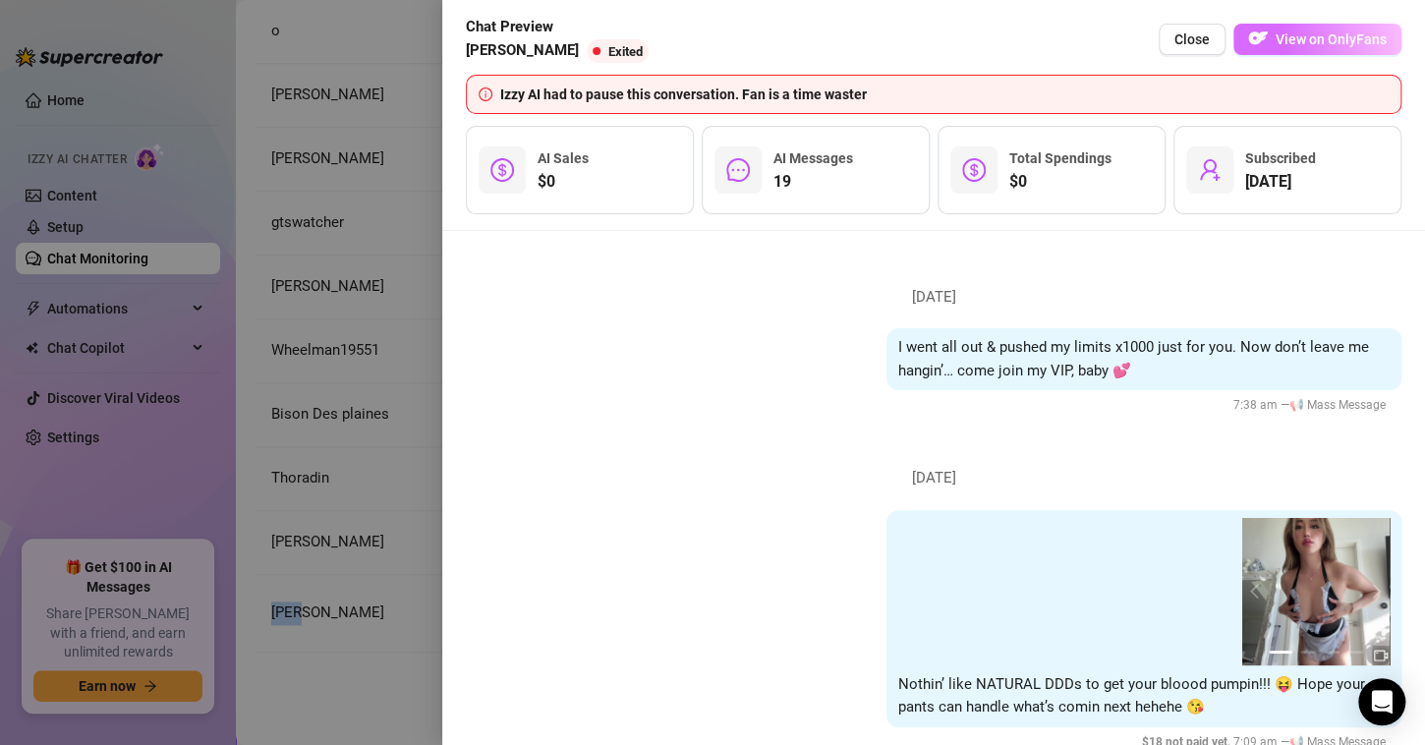
click at [1312, 32] on span "View on OnlyFans" at bounding box center [1331, 39] width 111 height 16
click at [1180, 38] on span "Close" at bounding box center [1191, 39] width 35 height 16
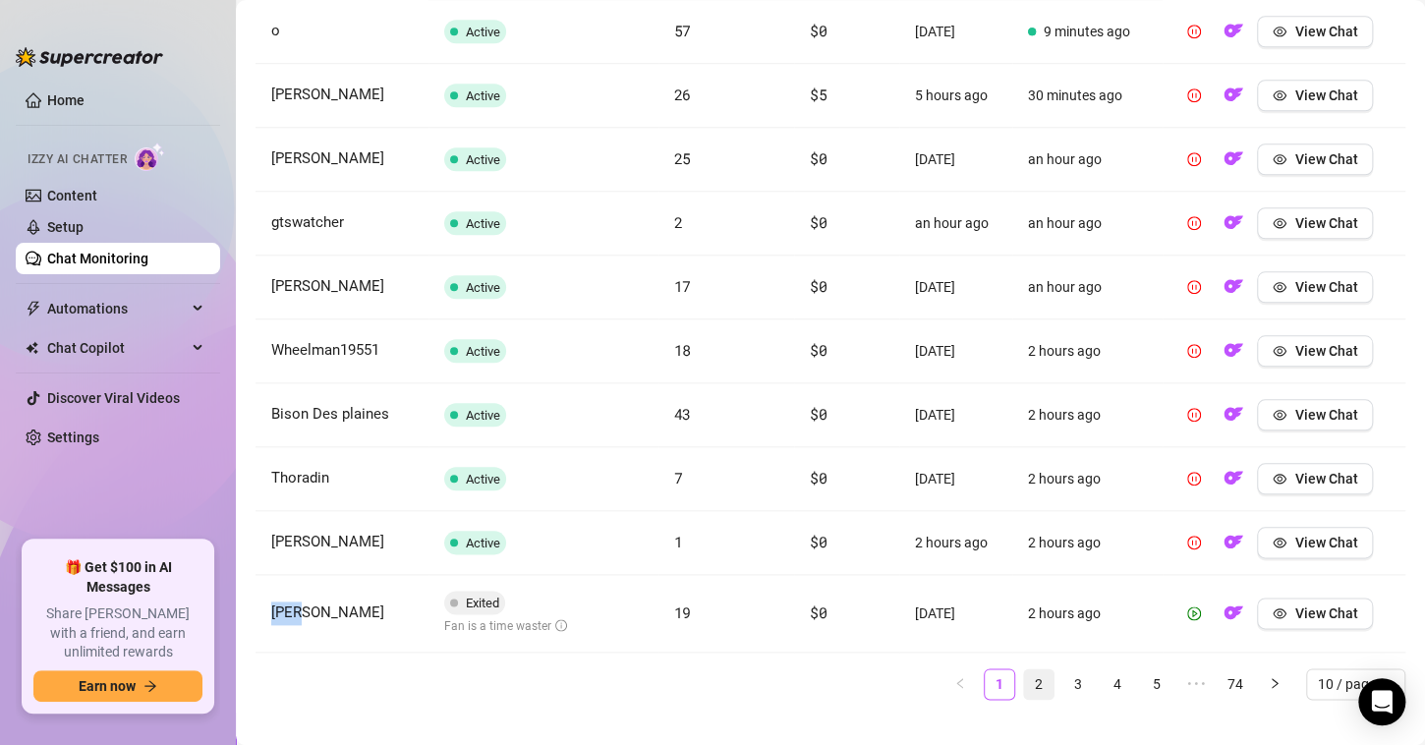
click at [1029, 682] on link "2" at bounding box center [1038, 683] width 29 height 29
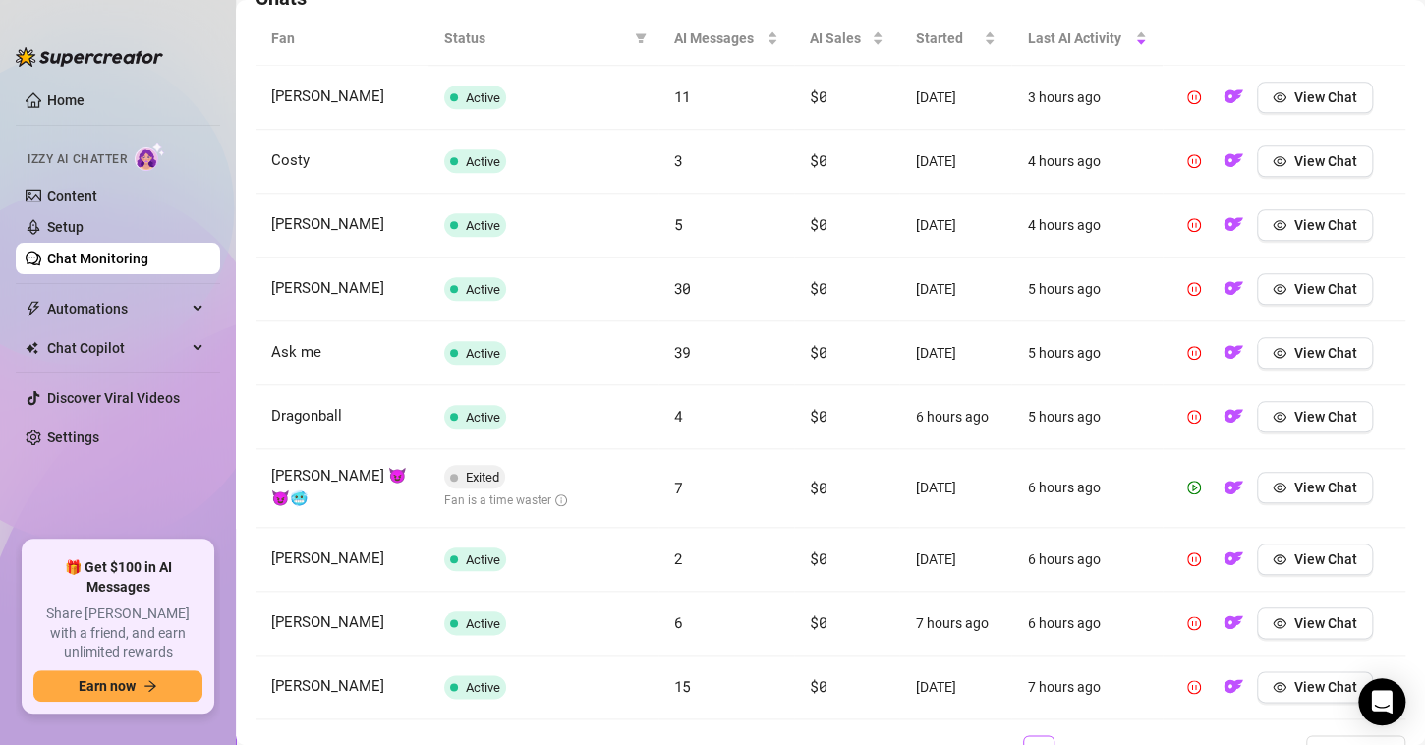
scroll to position [827, 0]
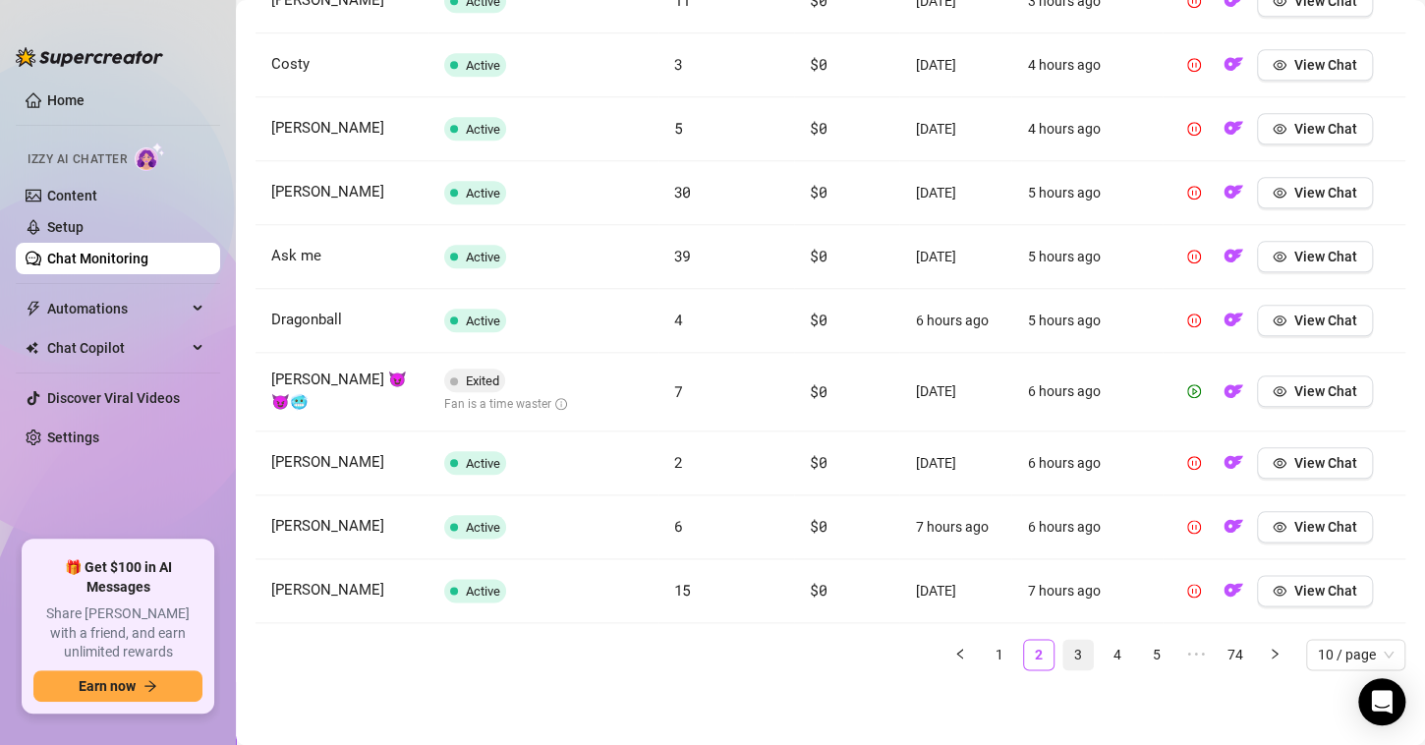
click at [1066, 654] on link "3" at bounding box center [1077, 654] width 29 height 29
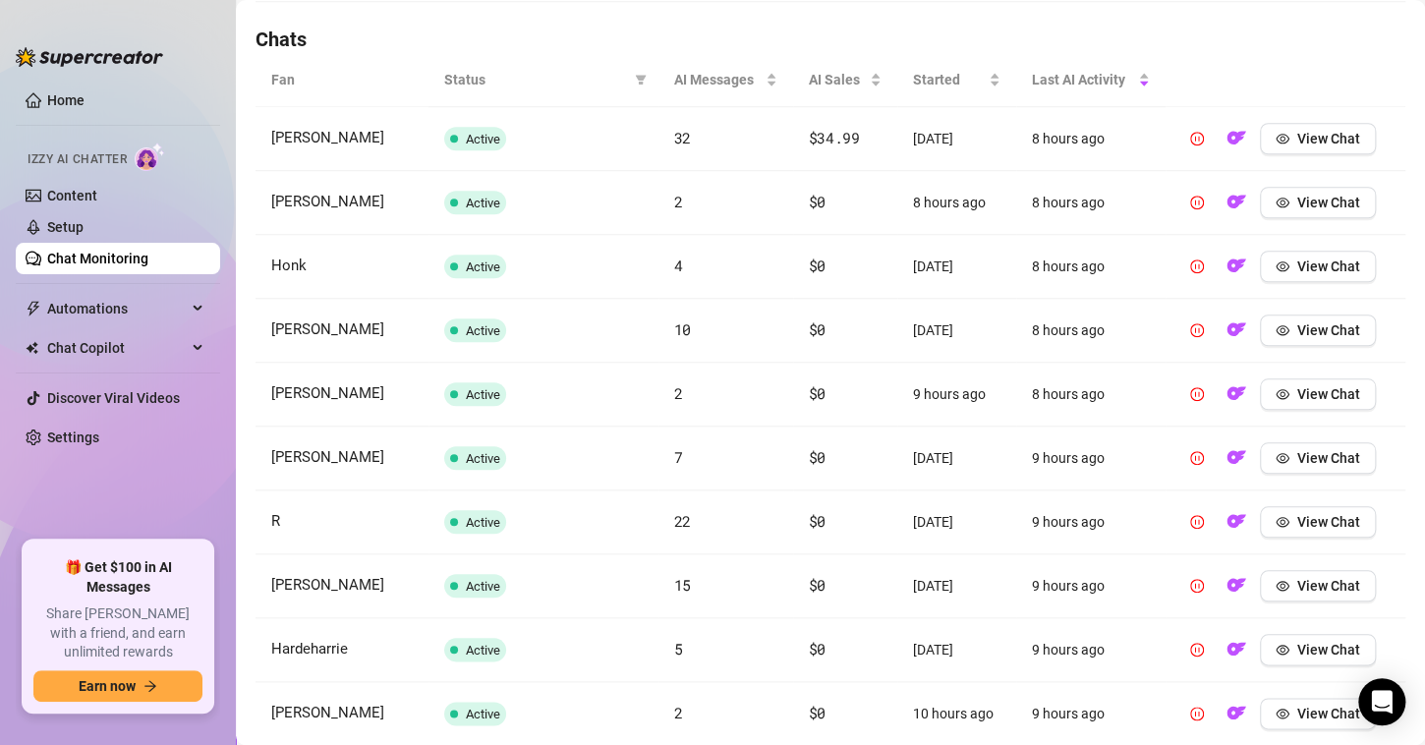
scroll to position [797, 0]
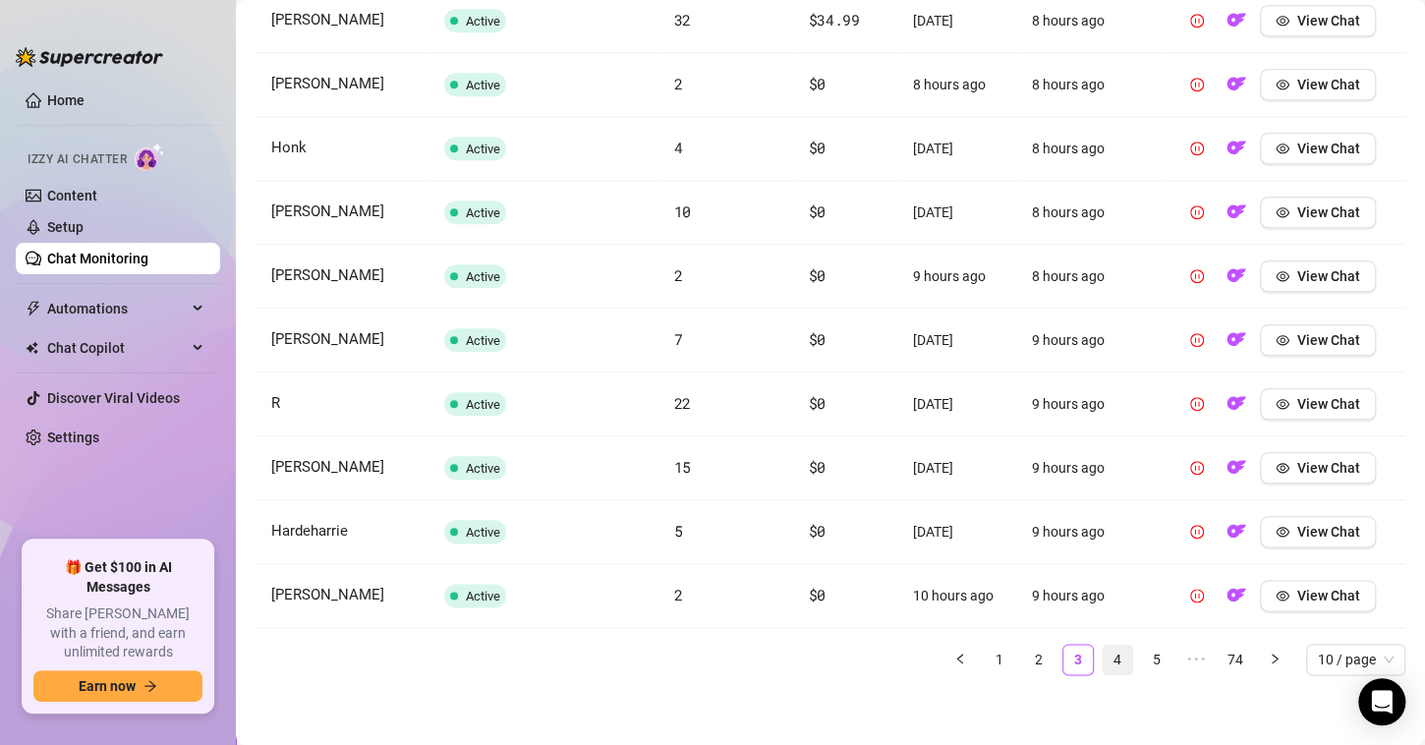
click at [1103, 650] on link "4" at bounding box center [1117, 659] width 29 height 29
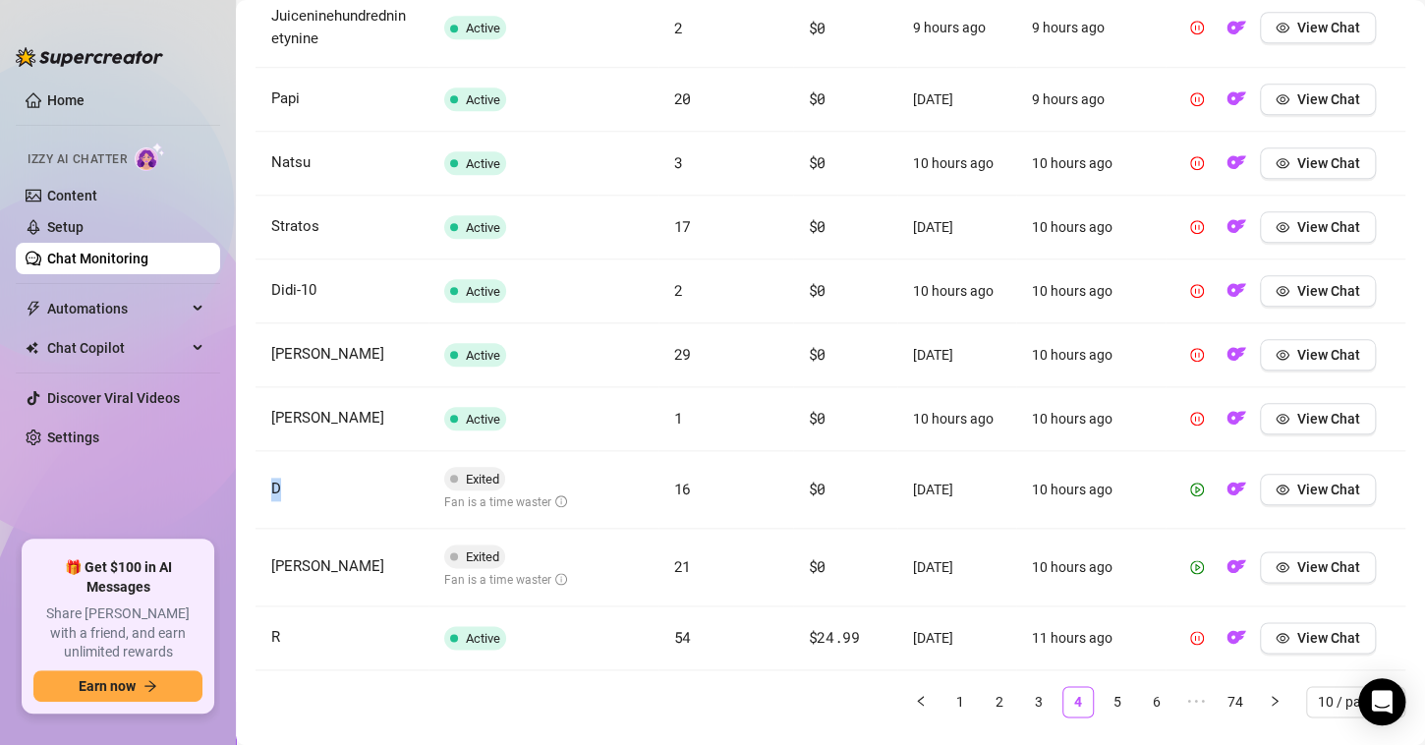
drag, startPoint x: 298, startPoint y: 489, endPoint x: 263, endPoint y: 485, distance: 34.7
click at [263, 485] on td "D" at bounding box center [342, 490] width 173 height 78
click at [1307, 487] on span "View Chat" at bounding box center [1328, 490] width 63 height 16
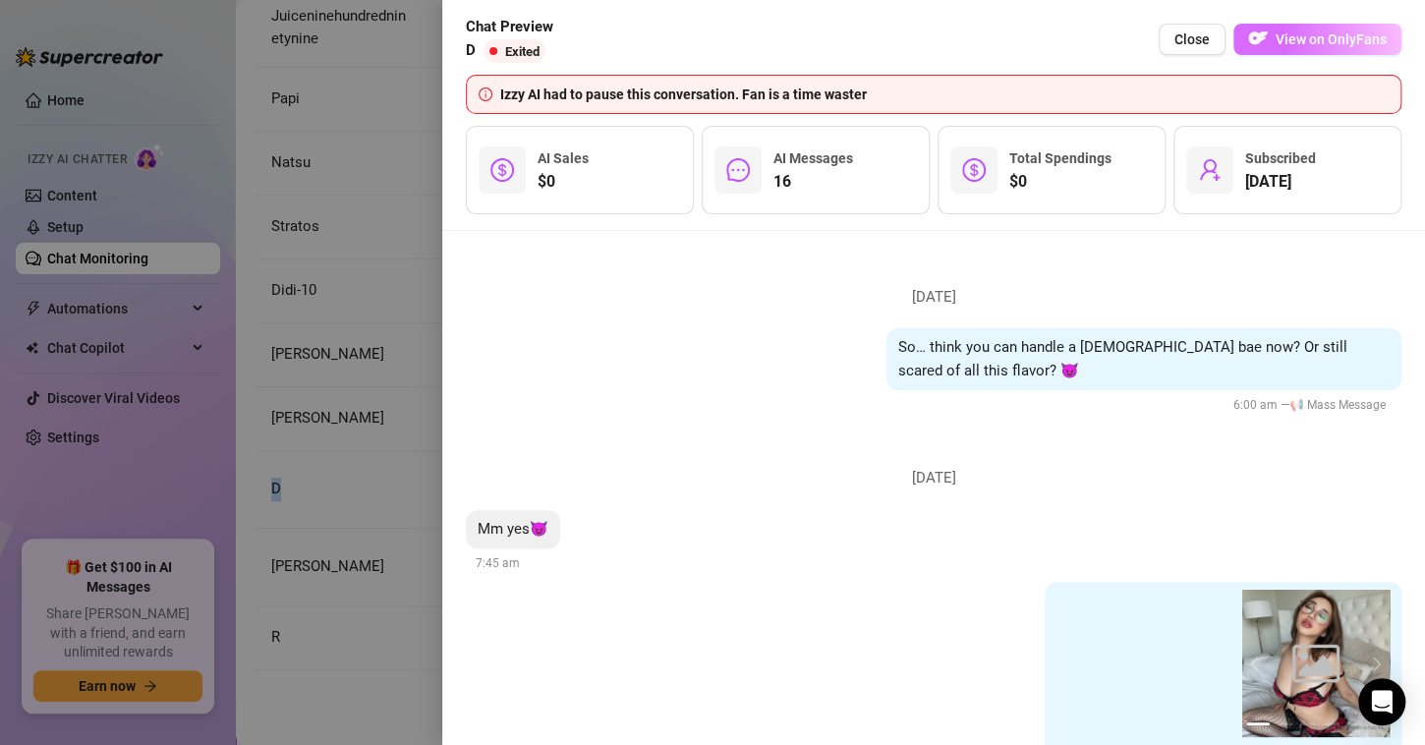
drag, startPoint x: 1277, startPoint y: 41, endPoint x: 1257, endPoint y: 97, distance: 59.4
click at [1278, 40] on span "View on OnlyFans" at bounding box center [1331, 39] width 111 height 16
